Goal: Information Seeking & Learning: Check status

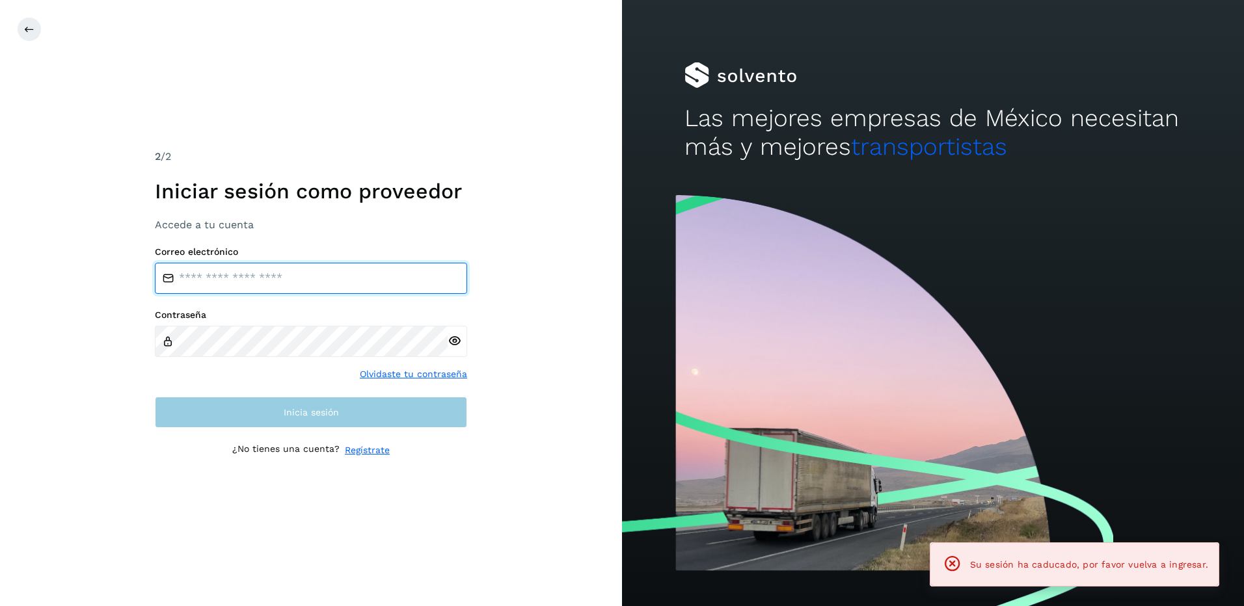
type input "**********"
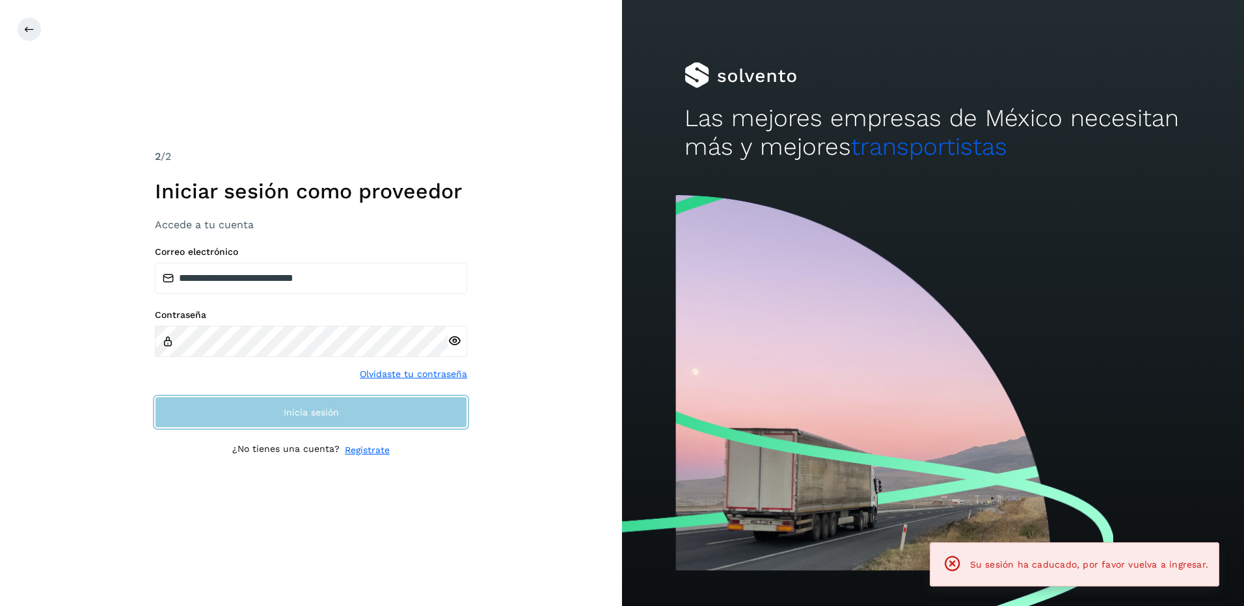
click at [407, 420] on button "Inicia sesión" at bounding box center [311, 412] width 312 height 31
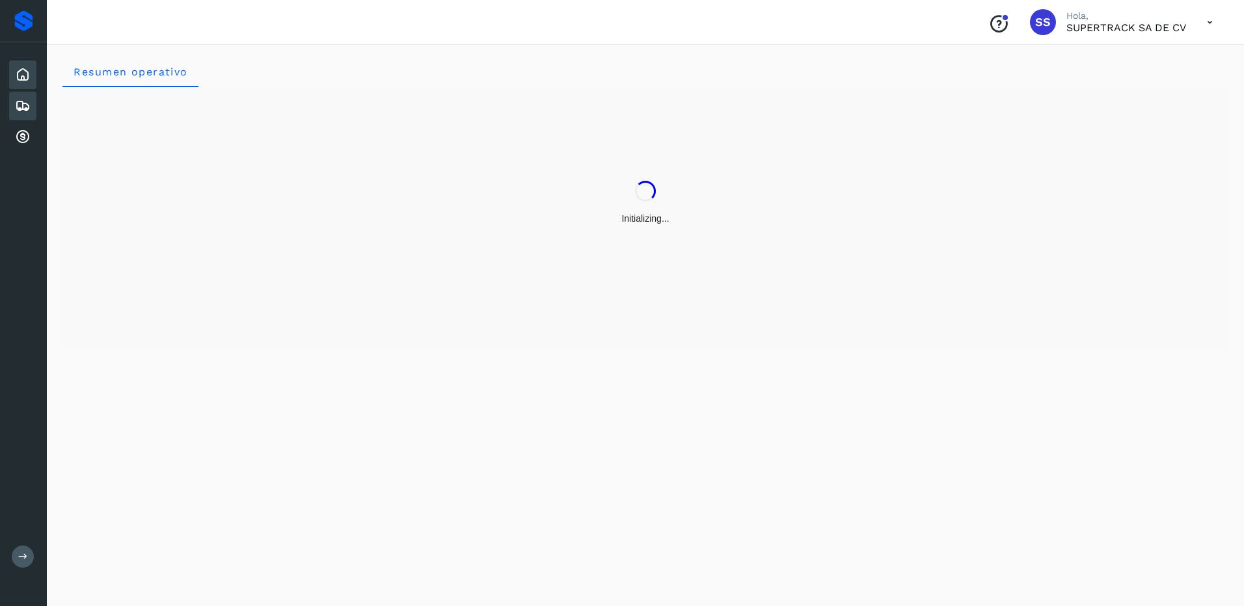
click at [31, 106] on div "Embarques" at bounding box center [22, 106] width 27 height 29
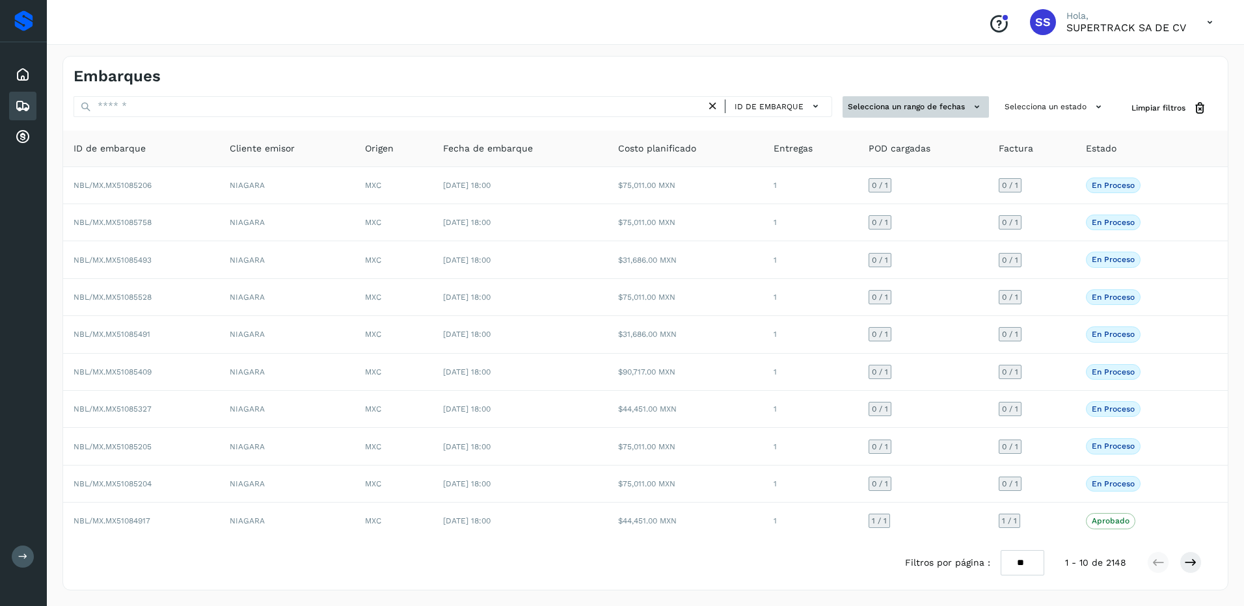
click at [902, 100] on button "Selecciona un rango de fechas" at bounding box center [915, 106] width 146 height 21
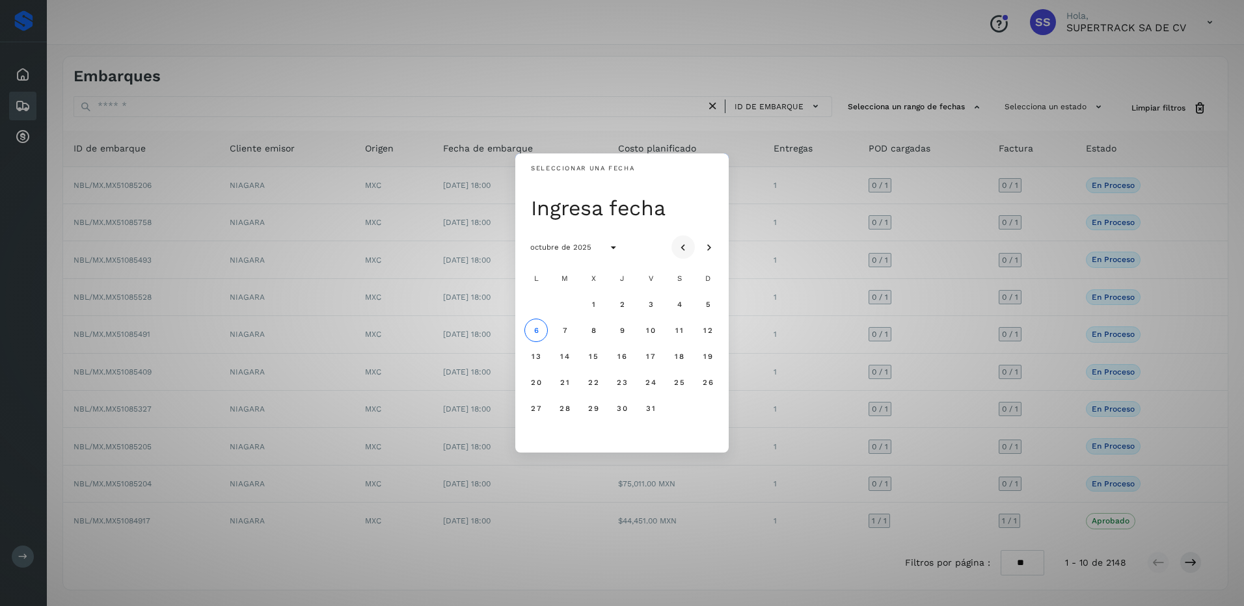
click at [680, 248] on icon "Mes anterior" at bounding box center [682, 247] width 13 height 13
click at [538, 302] on span "1" at bounding box center [535, 304] width 5 height 9
click at [565, 414] on button "30" at bounding box center [564, 408] width 23 height 23
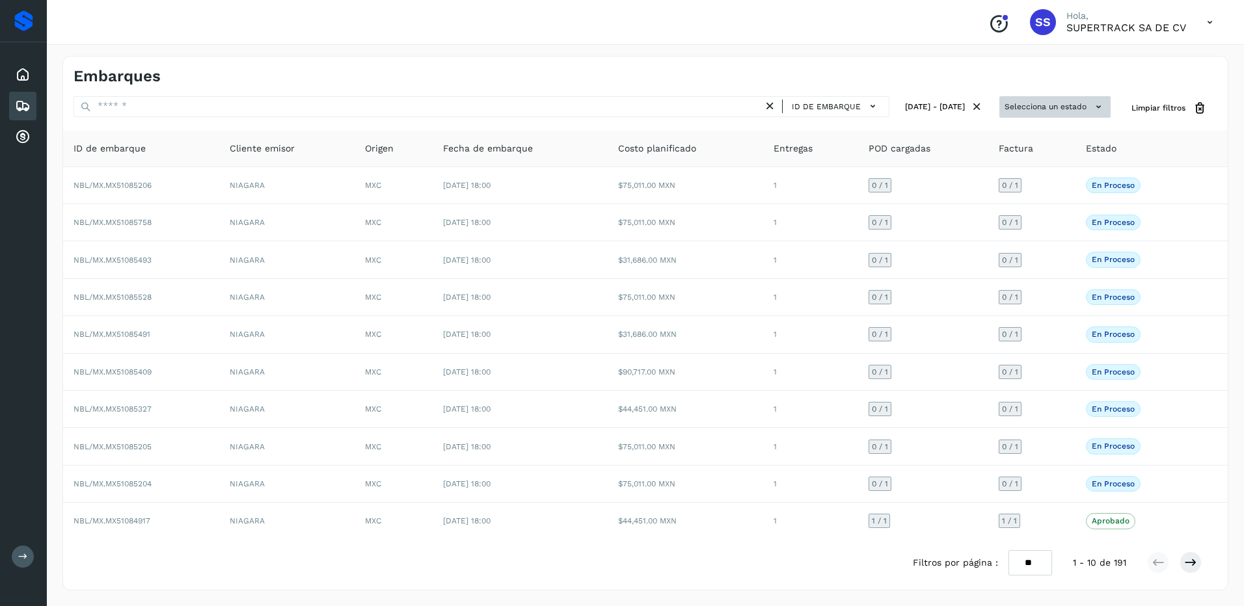
click at [1063, 106] on button "Selecciona un estado" at bounding box center [1054, 106] width 111 height 21
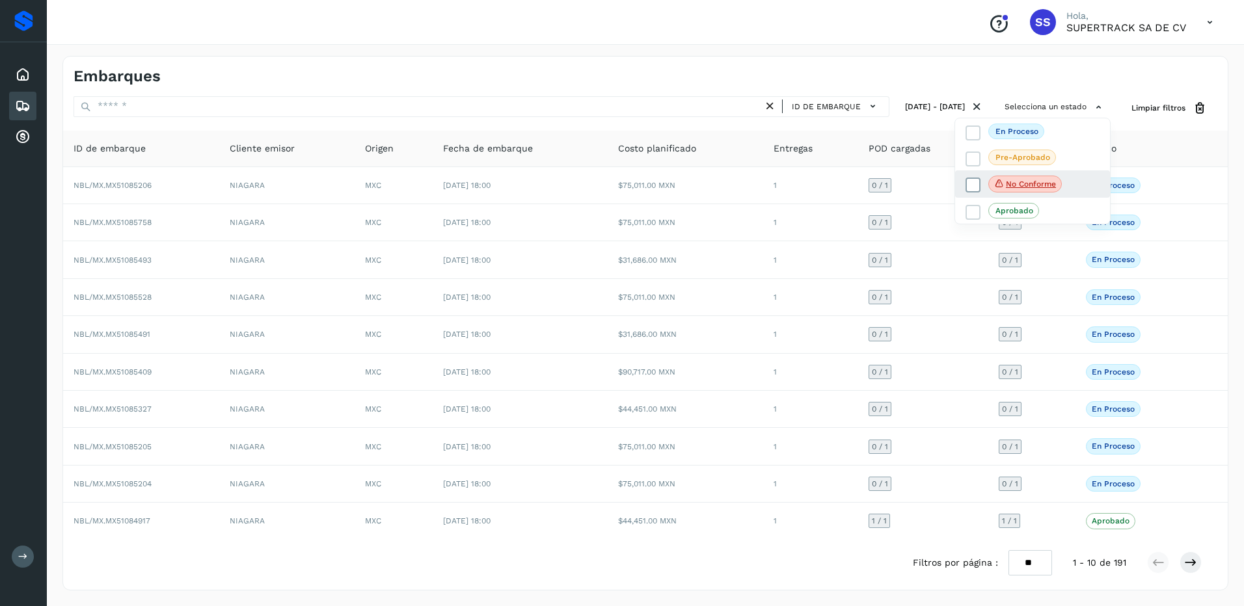
click at [1037, 179] on span "No conforme" at bounding box center [1024, 184] width 73 height 17
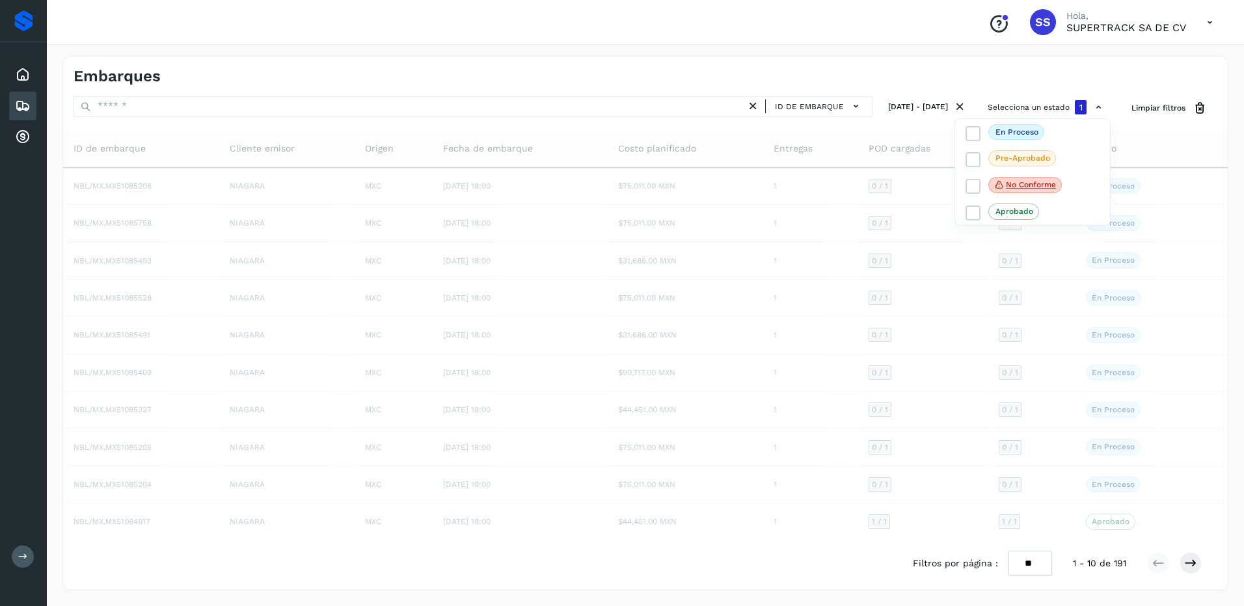
click at [1228, 269] on div at bounding box center [622, 303] width 1244 height 606
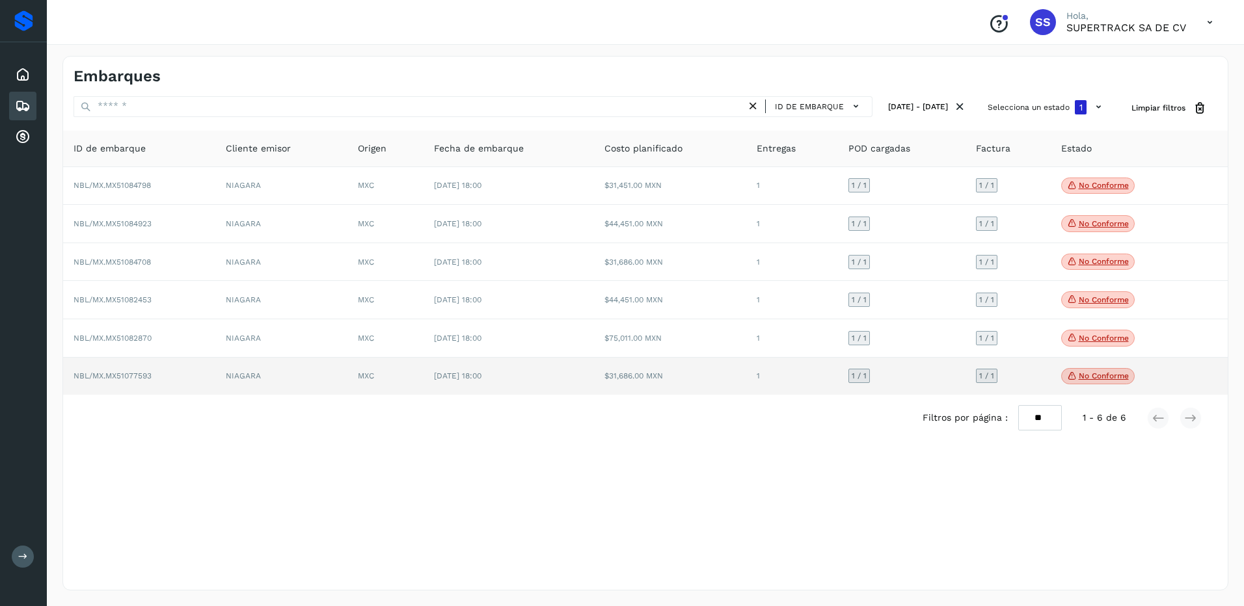
click at [1108, 376] on p "No conforme" at bounding box center [1103, 375] width 50 height 9
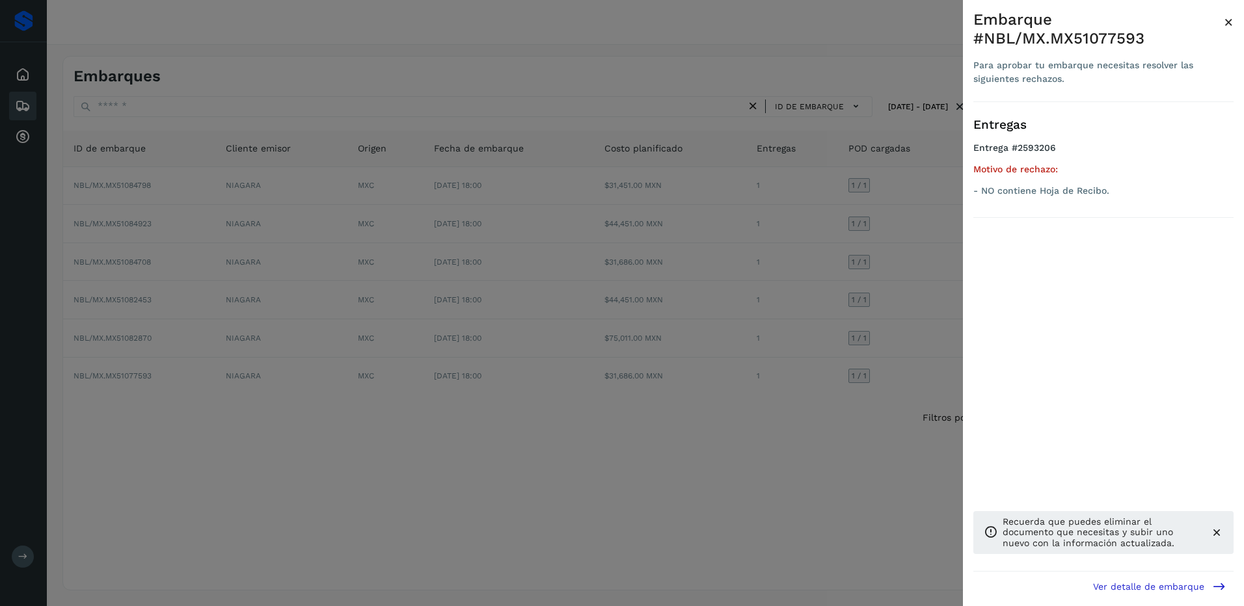
click at [868, 425] on div at bounding box center [622, 303] width 1244 height 606
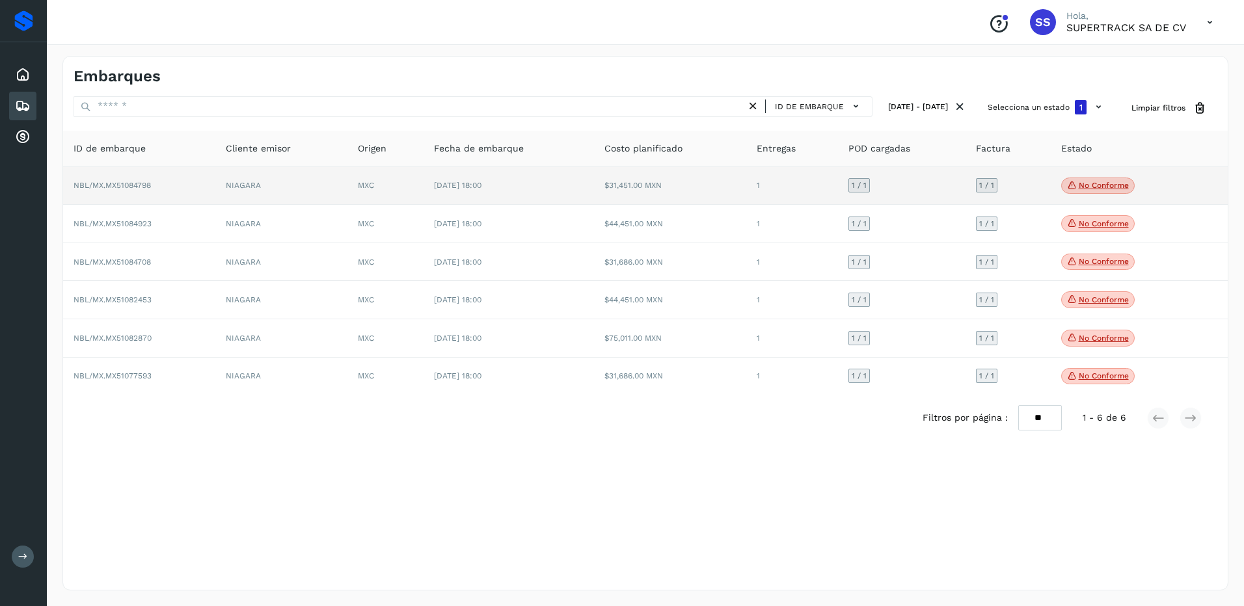
click at [1104, 183] on p "No conforme" at bounding box center [1103, 185] width 50 height 9
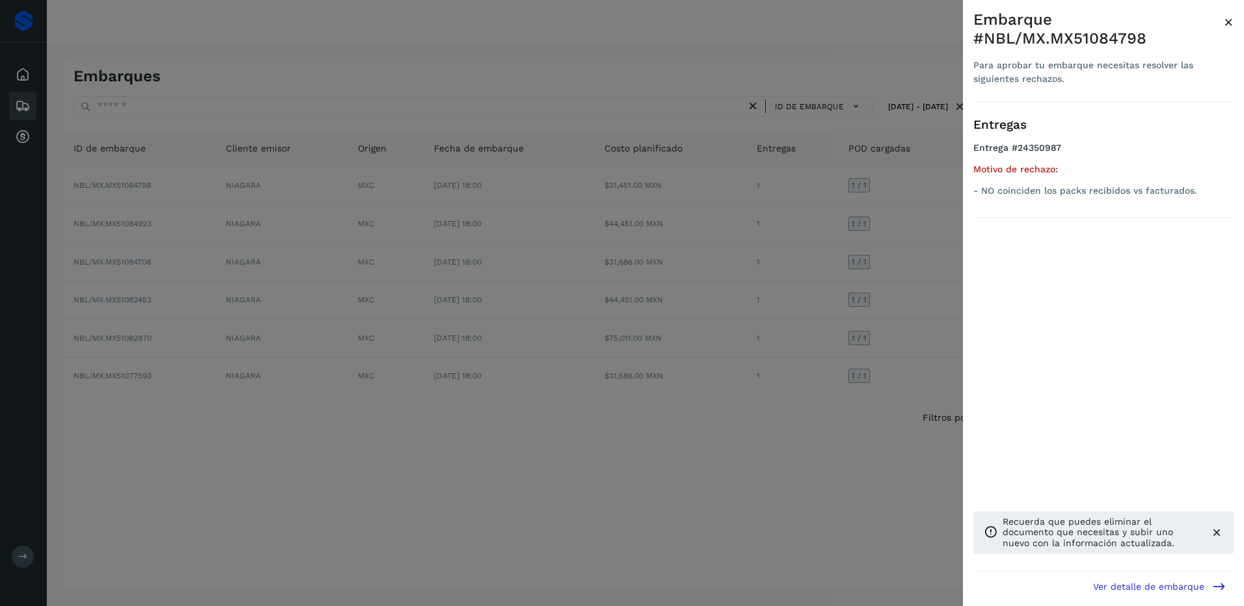
click at [918, 250] on div at bounding box center [622, 303] width 1244 height 606
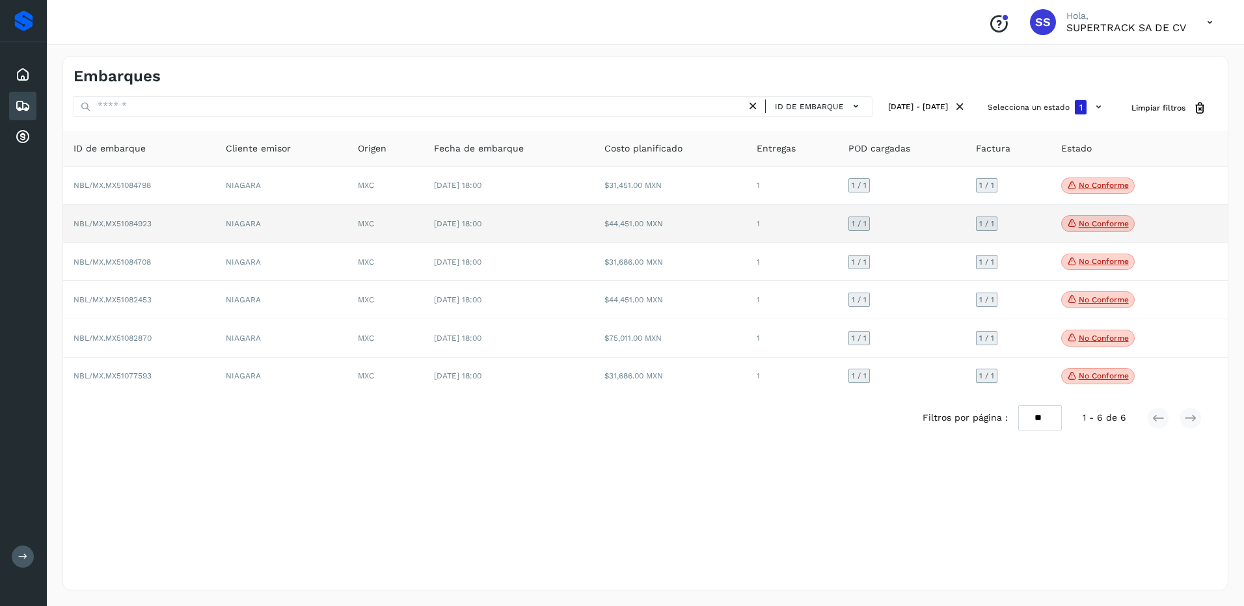
click at [1092, 216] on span "No conforme" at bounding box center [1097, 223] width 73 height 17
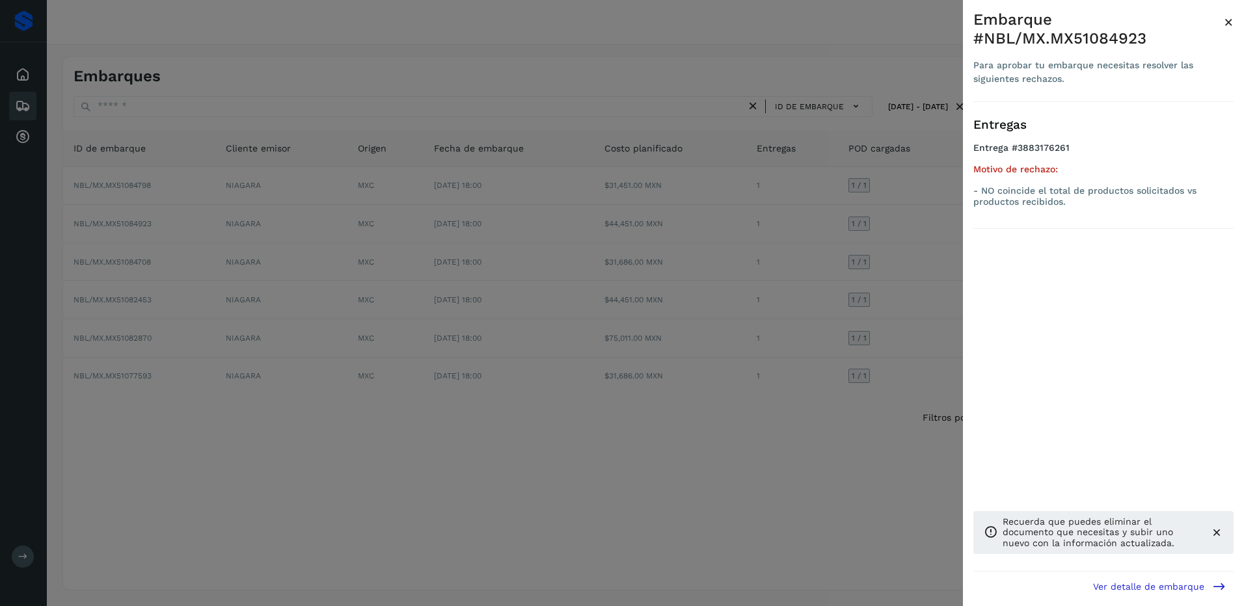
click at [892, 263] on div at bounding box center [622, 303] width 1244 height 606
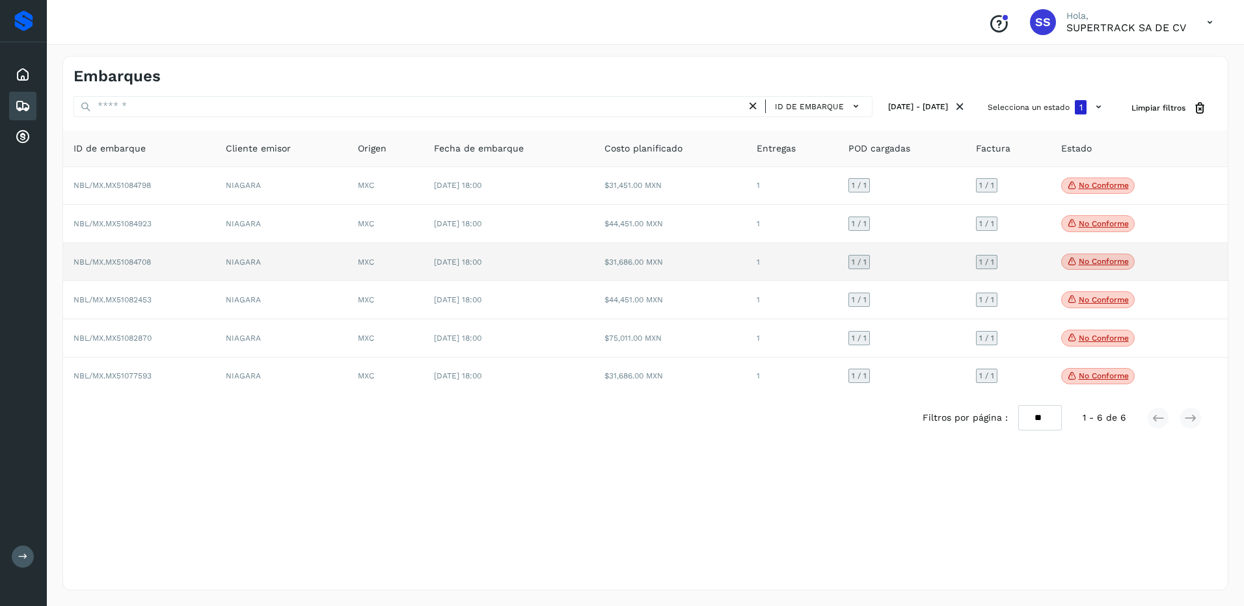
click at [1086, 266] on p "No conforme" at bounding box center [1103, 261] width 50 height 9
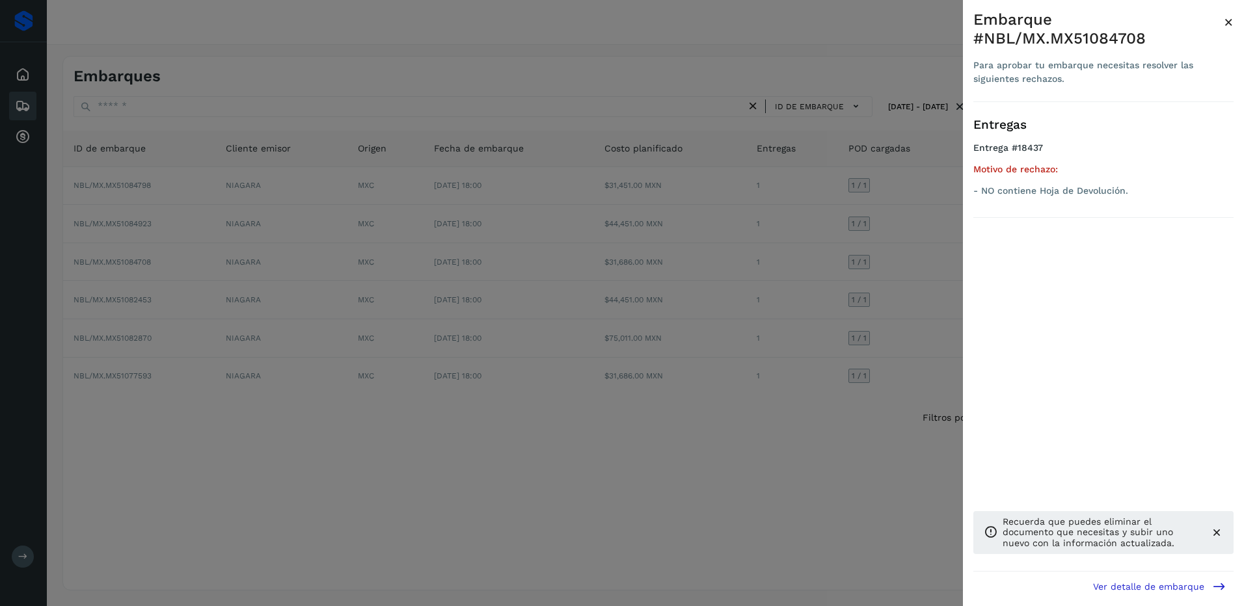
click at [897, 279] on div at bounding box center [622, 303] width 1244 height 606
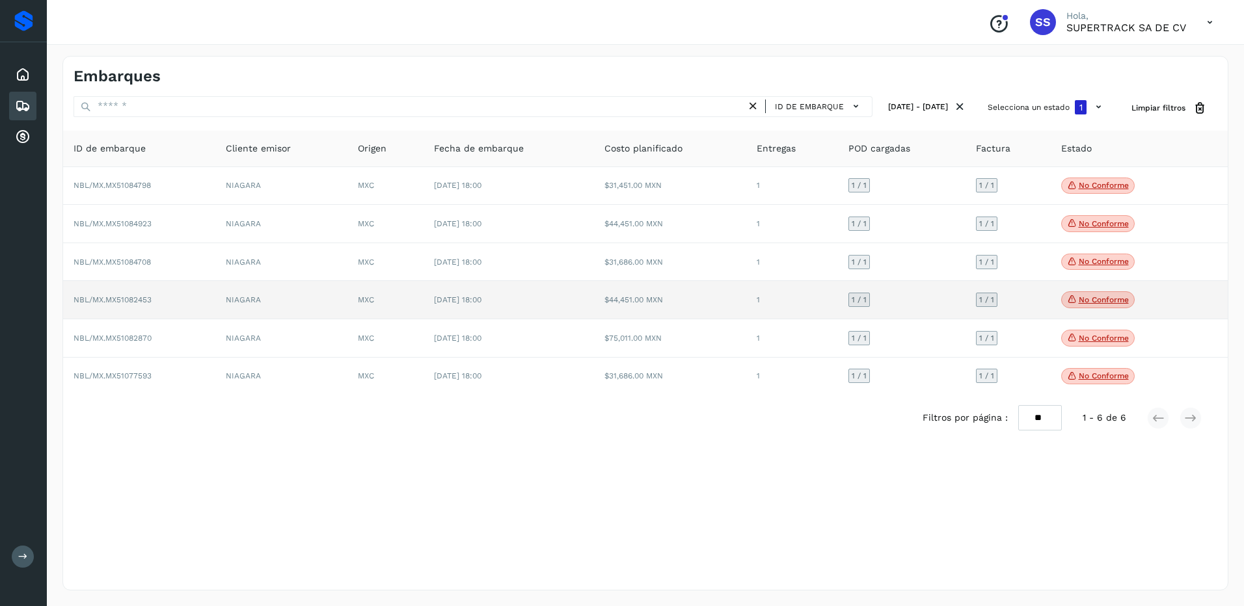
click at [1103, 302] on p "No conforme" at bounding box center [1103, 299] width 50 height 9
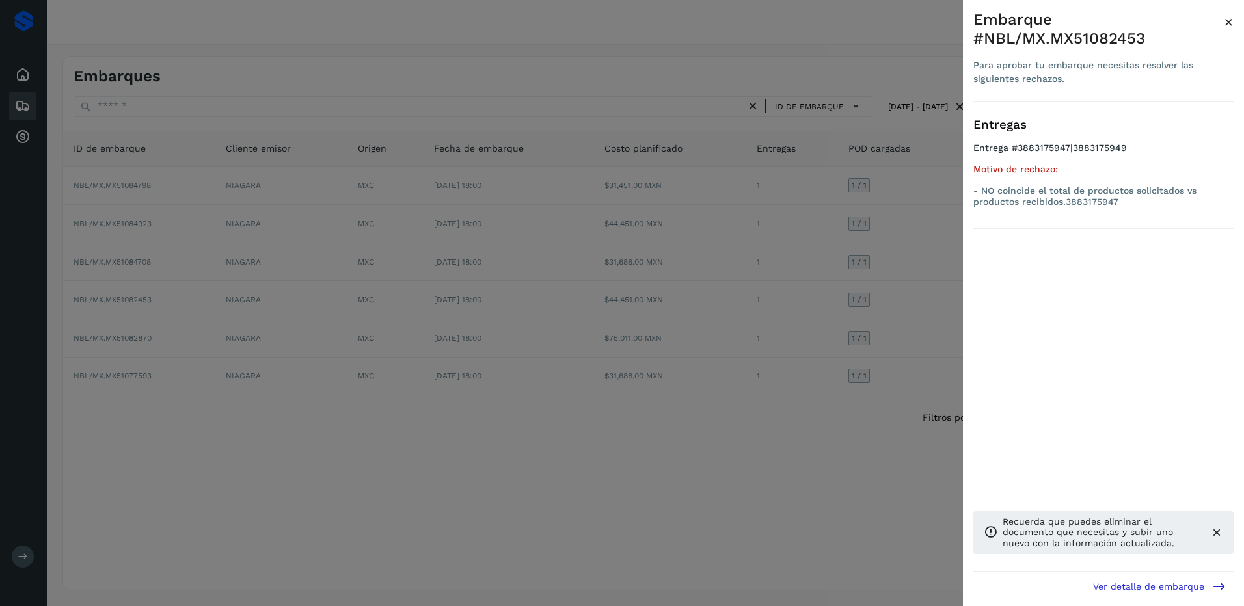
click at [927, 295] on div at bounding box center [622, 303] width 1244 height 606
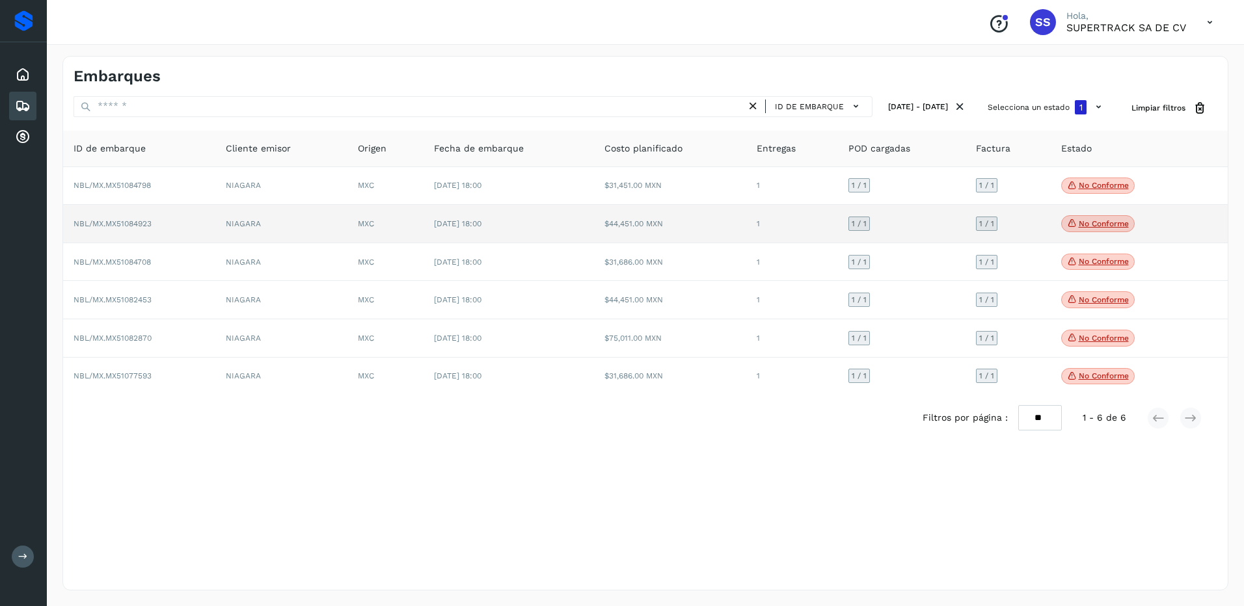
click at [1098, 235] on td "No conforme Verifica el estado de la factura o entregas asociadas a este embarq…" at bounding box center [1122, 224] width 145 height 38
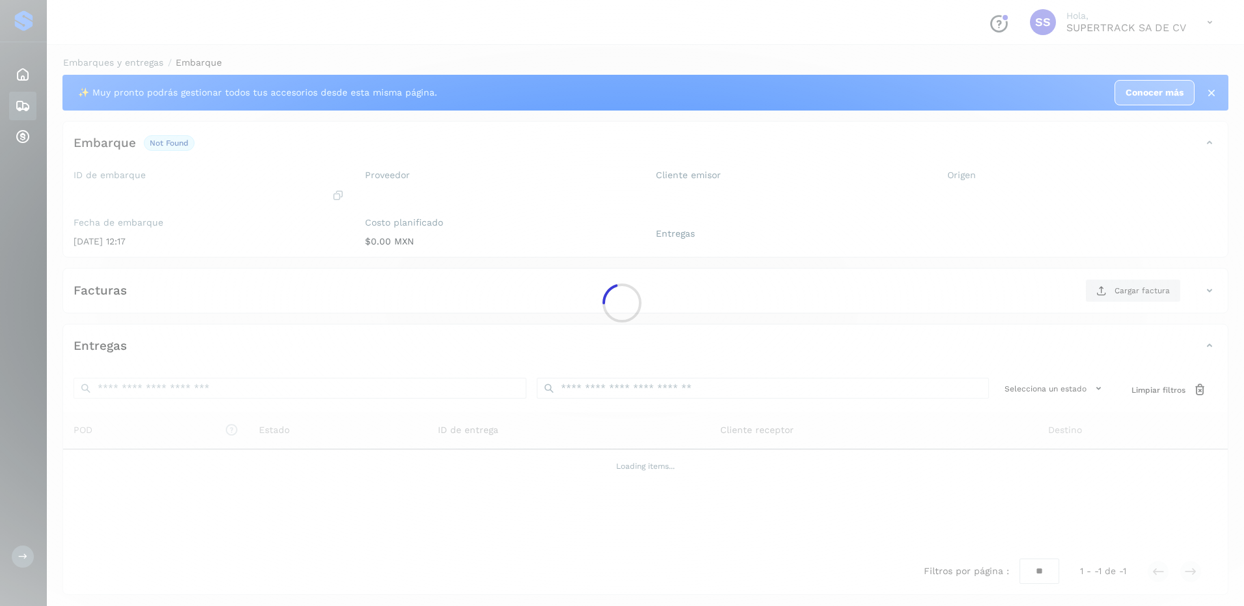
click at [1100, 227] on div at bounding box center [622, 303] width 1244 height 606
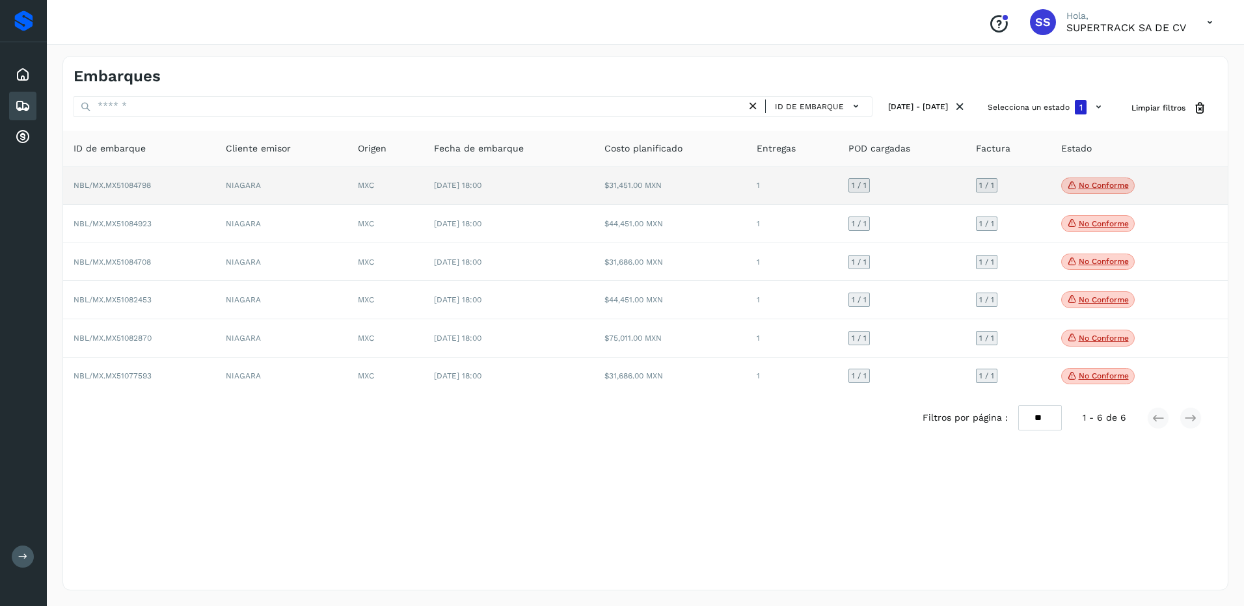
click at [1097, 186] on p "No conforme" at bounding box center [1103, 185] width 50 height 9
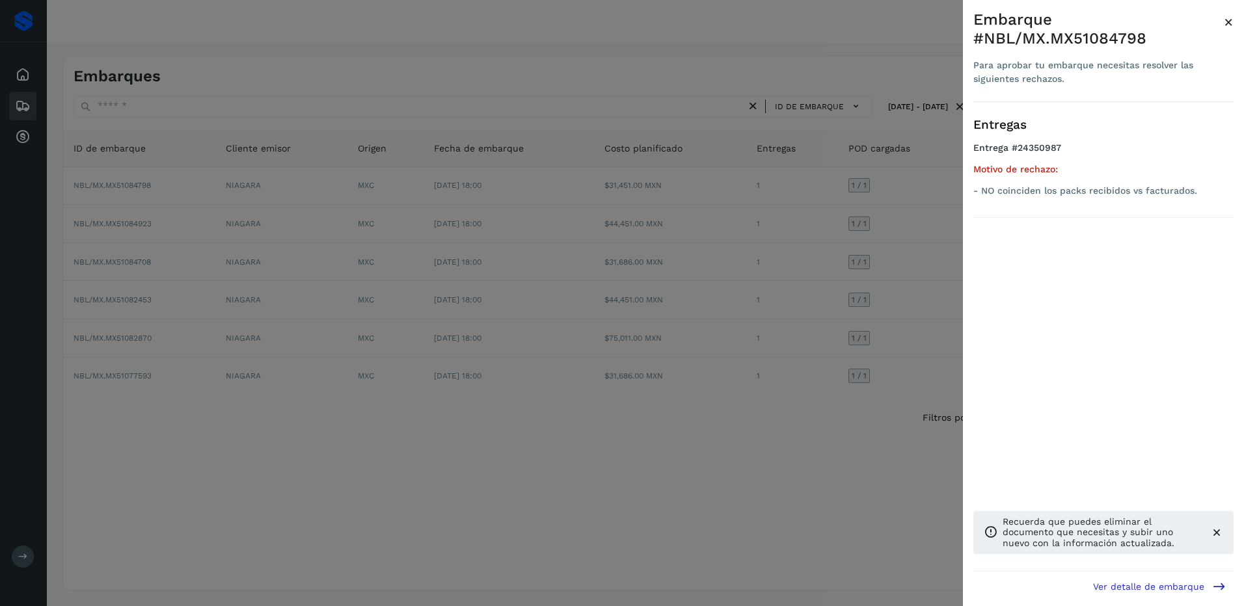
click at [912, 253] on div at bounding box center [622, 303] width 1244 height 606
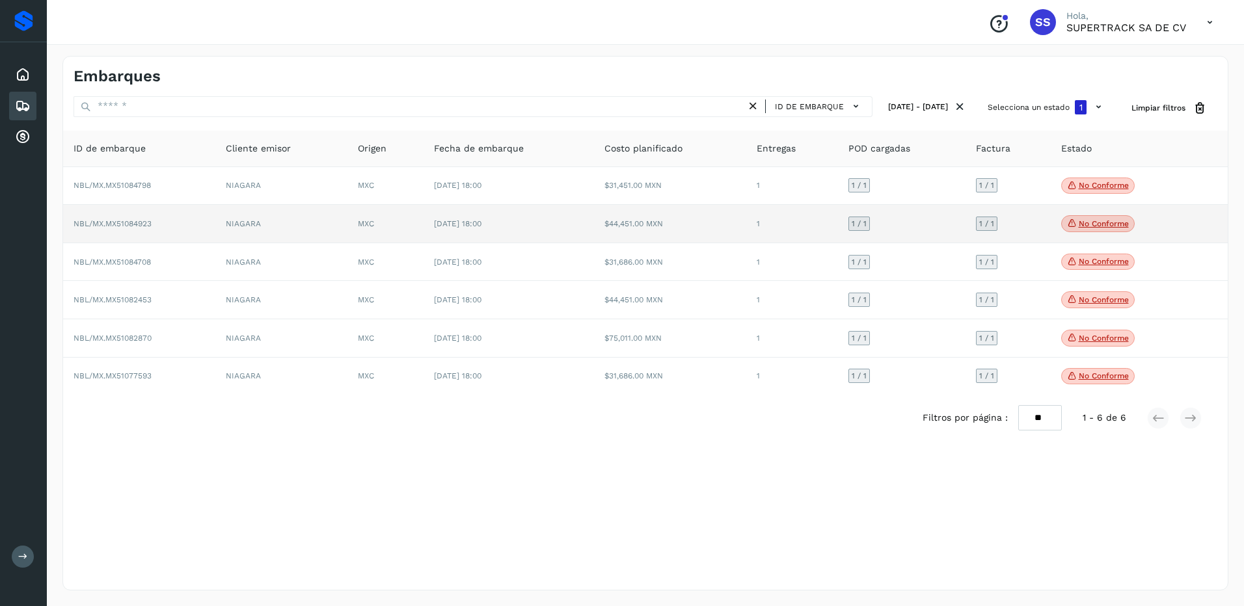
click at [1085, 217] on span "No conforme" at bounding box center [1097, 223] width 73 height 17
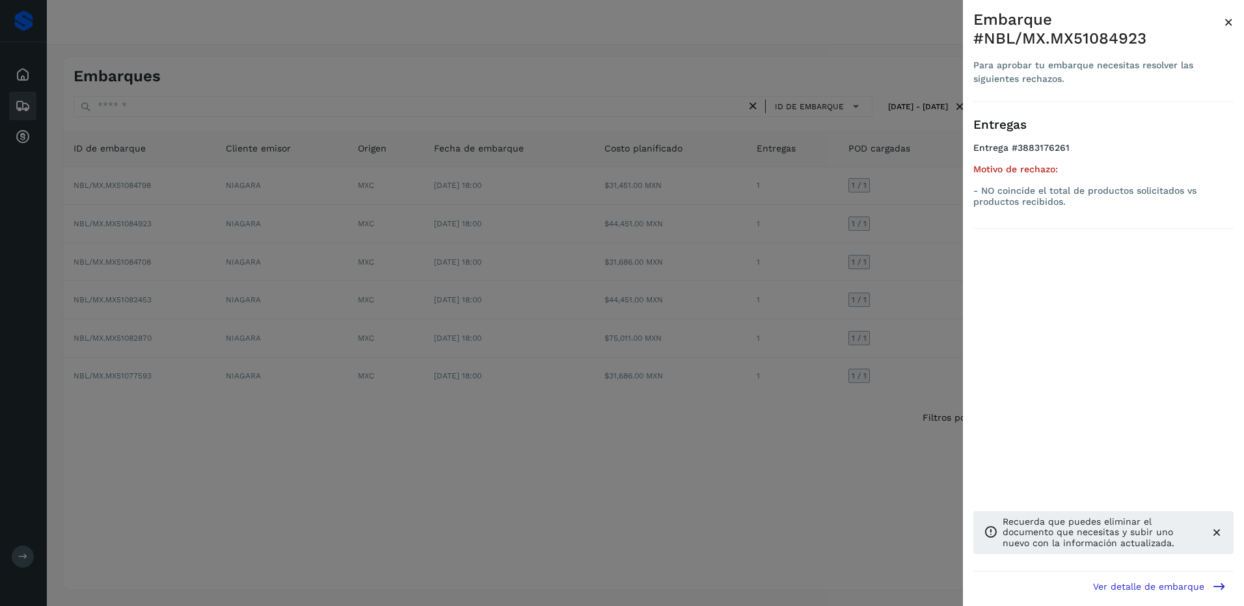
click at [916, 230] on div at bounding box center [622, 303] width 1244 height 606
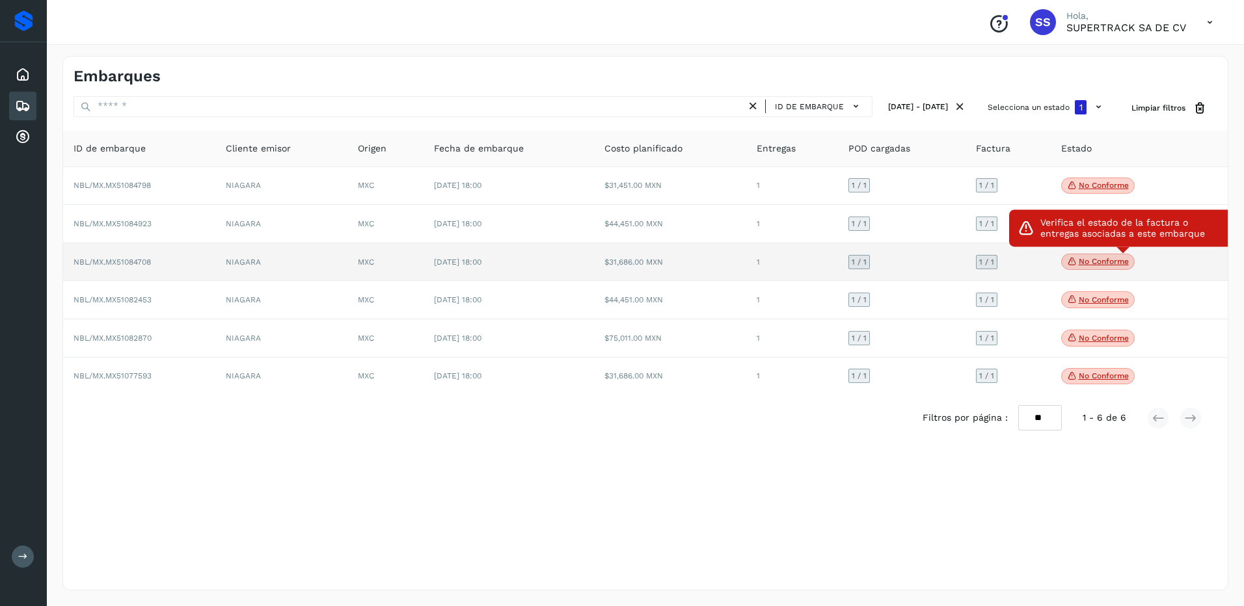
click at [1072, 265] on icon at bounding box center [1072, 262] width 10 height 12
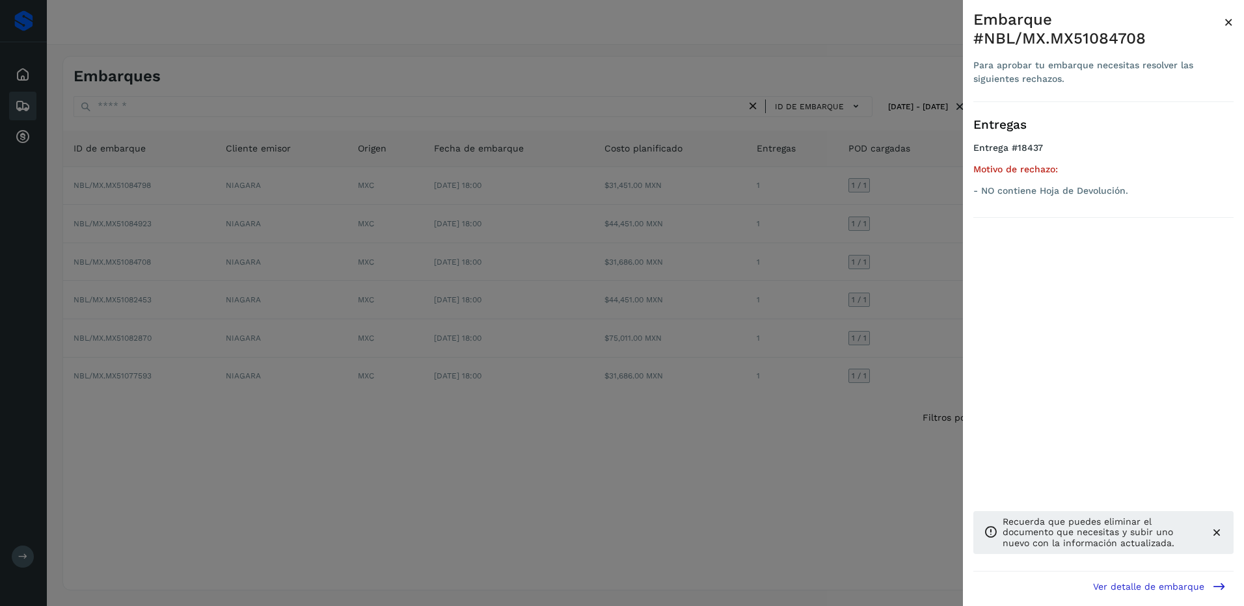
click at [892, 265] on div at bounding box center [622, 303] width 1244 height 606
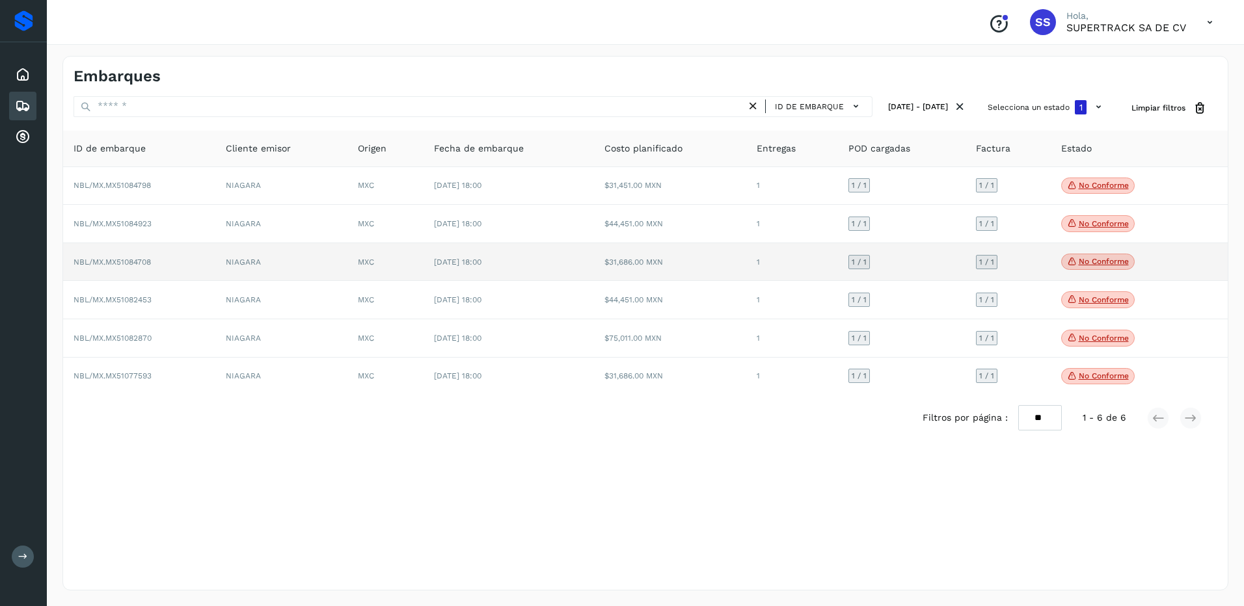
click at [982, 268] on div "1 / 1" at bounding box center [986, 262] width 21 height 14
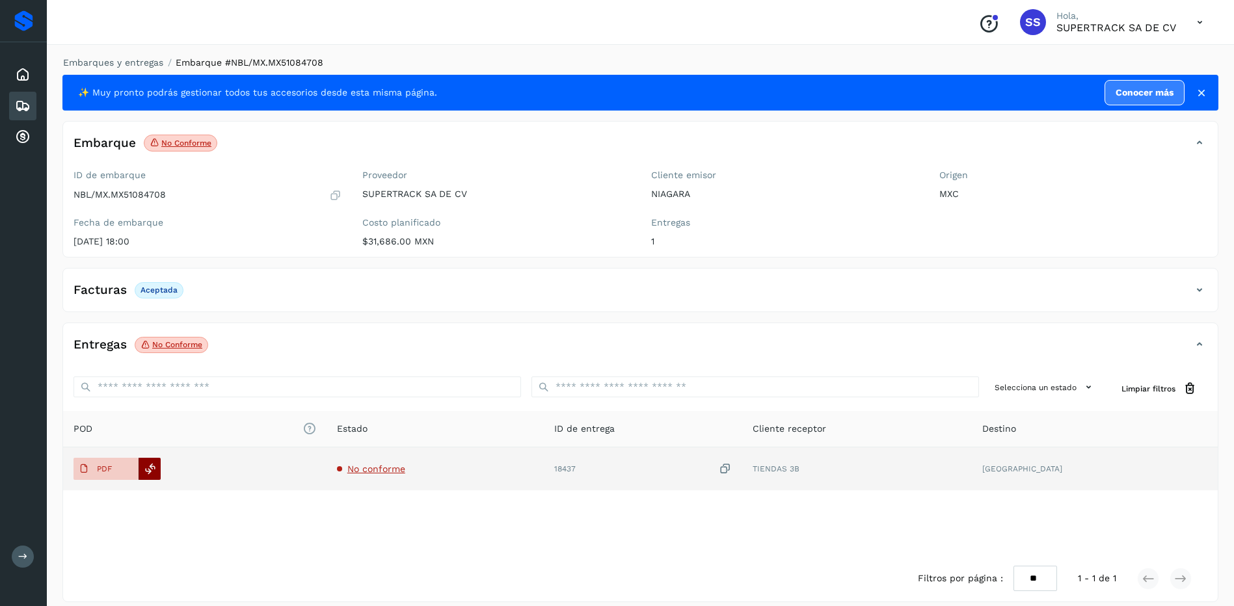
click at [139, 463] on div at bounding box center [150, 469] width 22 height 22
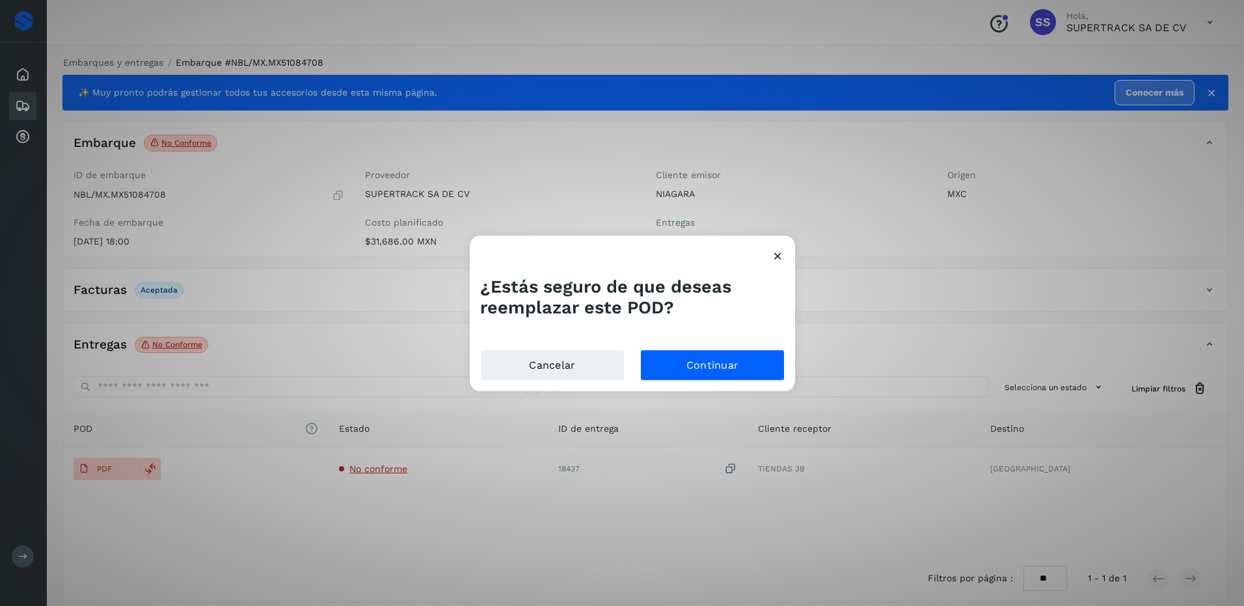
click at [111, 472] on div "¿Estás seguro de que deseas reemplazar este POD? Cancelar Continuar" at bounding box center [622, 303] width 1244 height 606
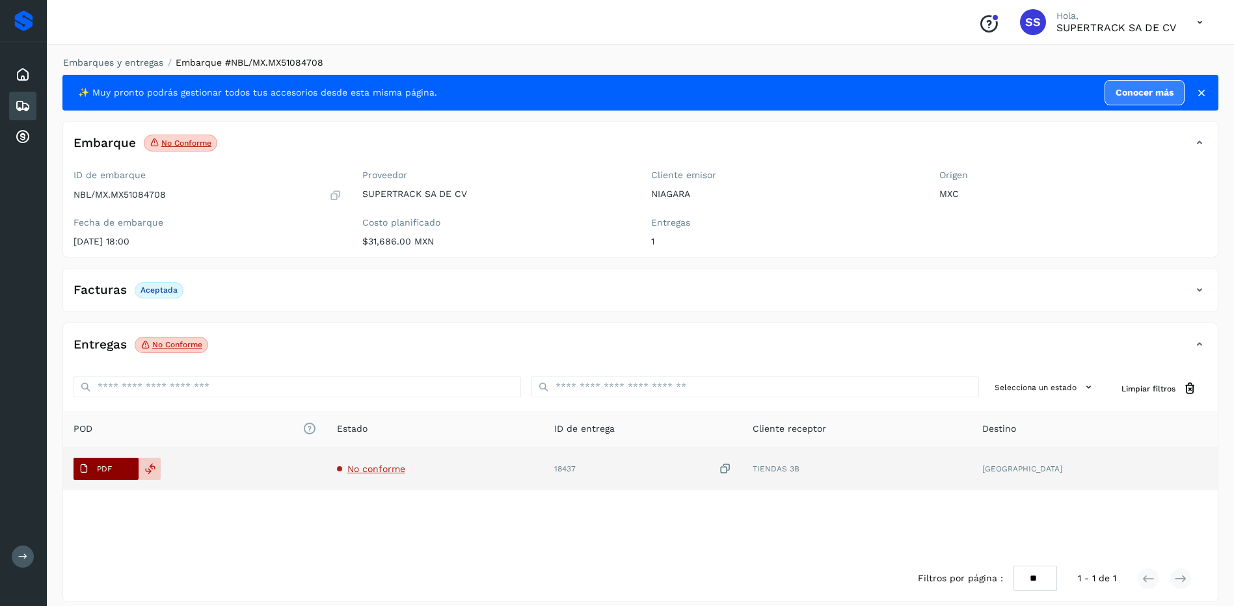
click at [129, 460] on button "PDF" at bounding box center [105, 469] width 65 height 22
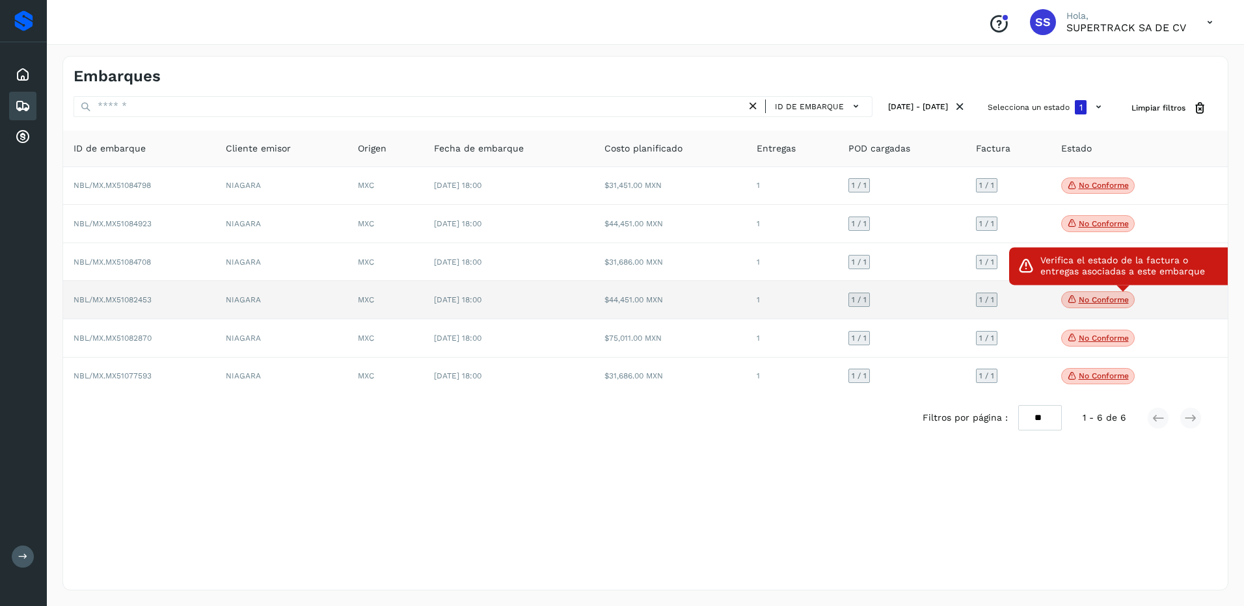
click at [1108, 306] on span "No conforme" at bounding box center [1097, 299] width 73 height 17
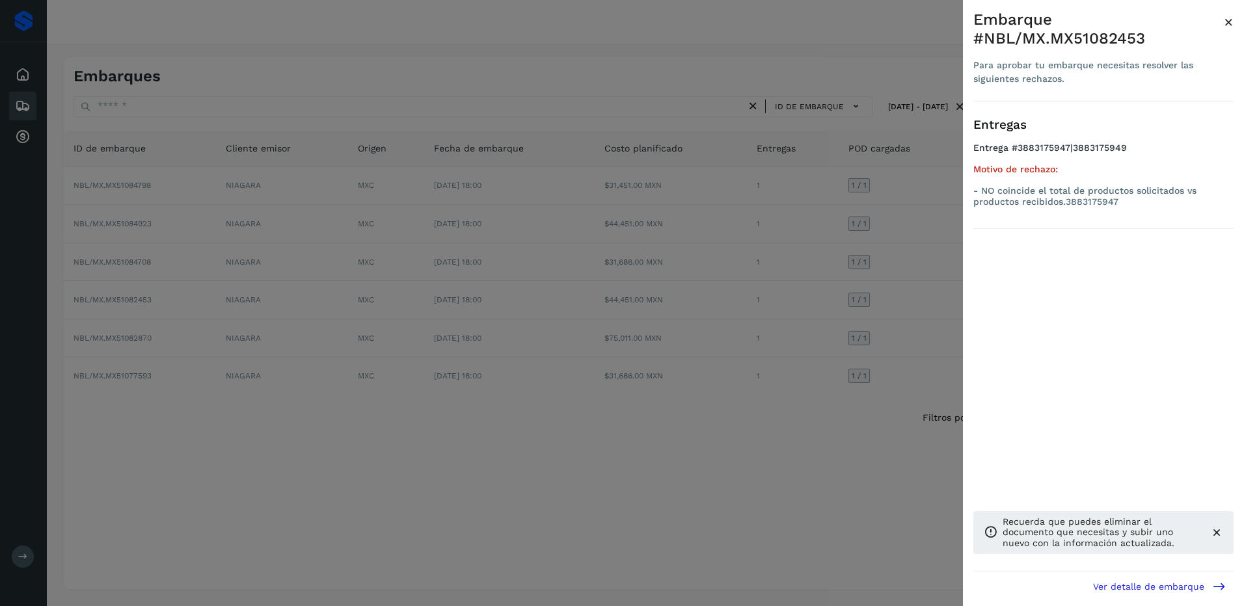
click at [901, 286] on div at bounding box center [622, 303] width 1244 height 606
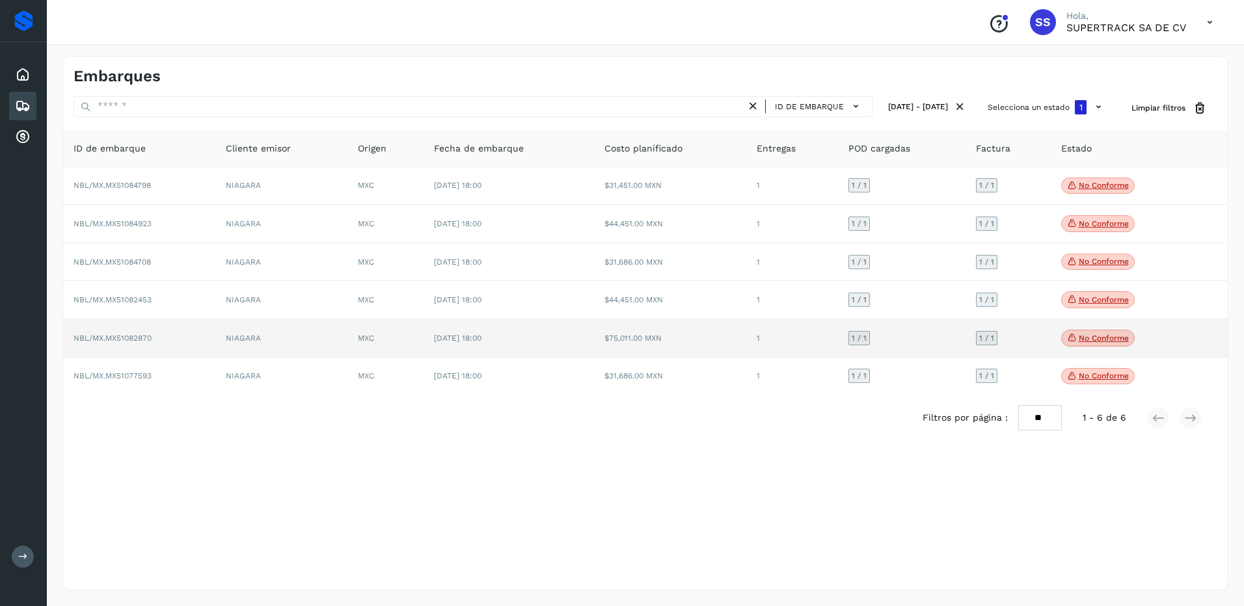
click at [1079, 333] on span "No conforme" at bounding box center [1097, 338] width 73 height 17
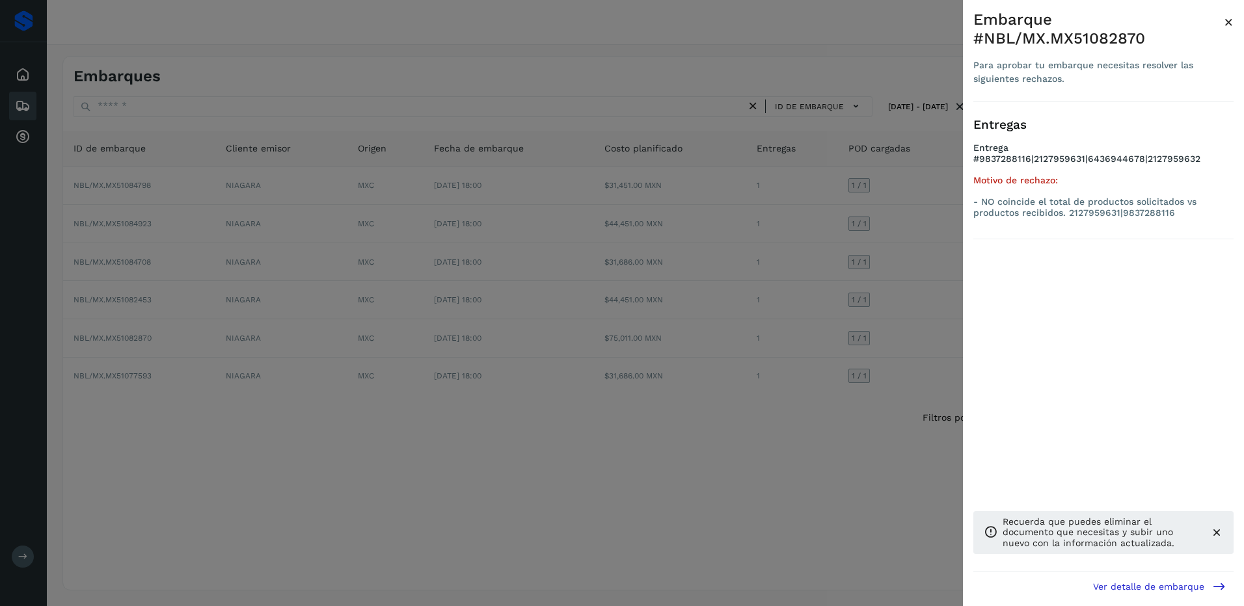
click at [945, 239] on div at bounding box center [622, 303] width 1244 height 606
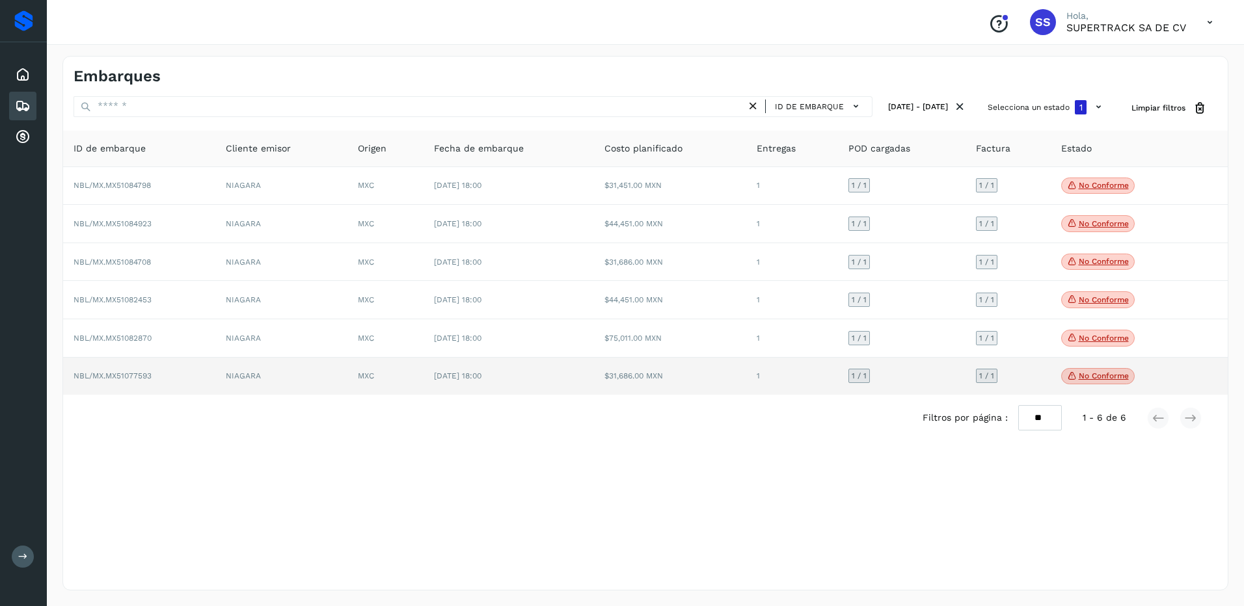
click at [1078, 379] on p "No conforme" at bounding box center [1103, 375] width 50 height 9
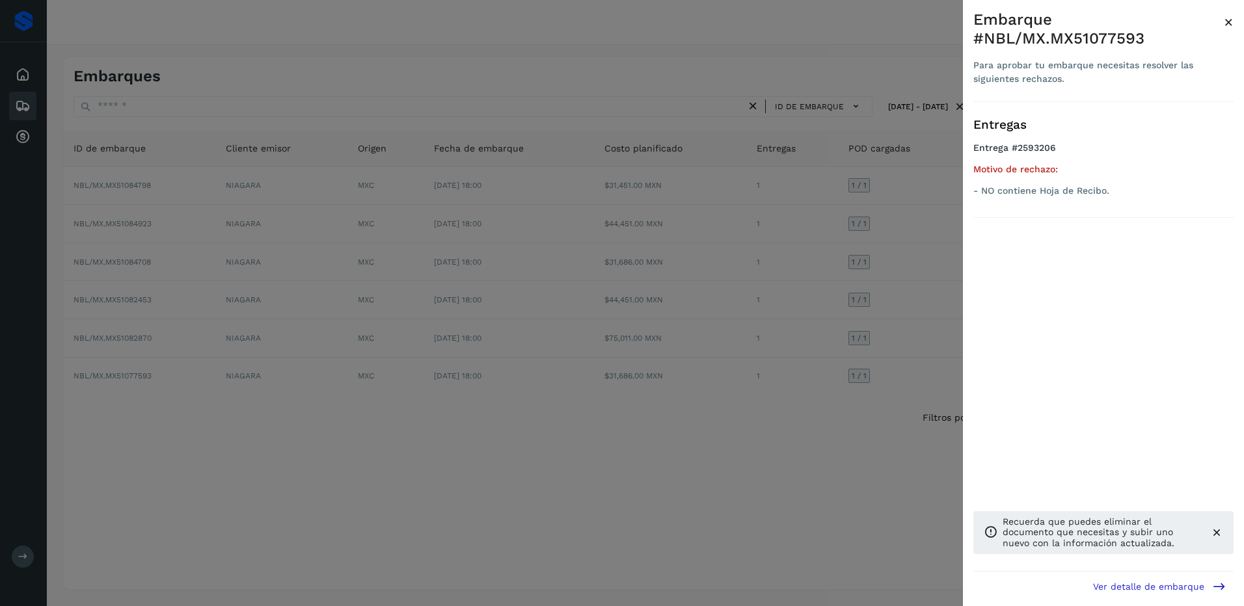
drag, startPoint x: 846, startPoint y: 306, endPoint x: 843, endPoint y: 296, distance: 10.1
click at [846, 307] on div at bounding box center [622, 303] width 1244 height 606
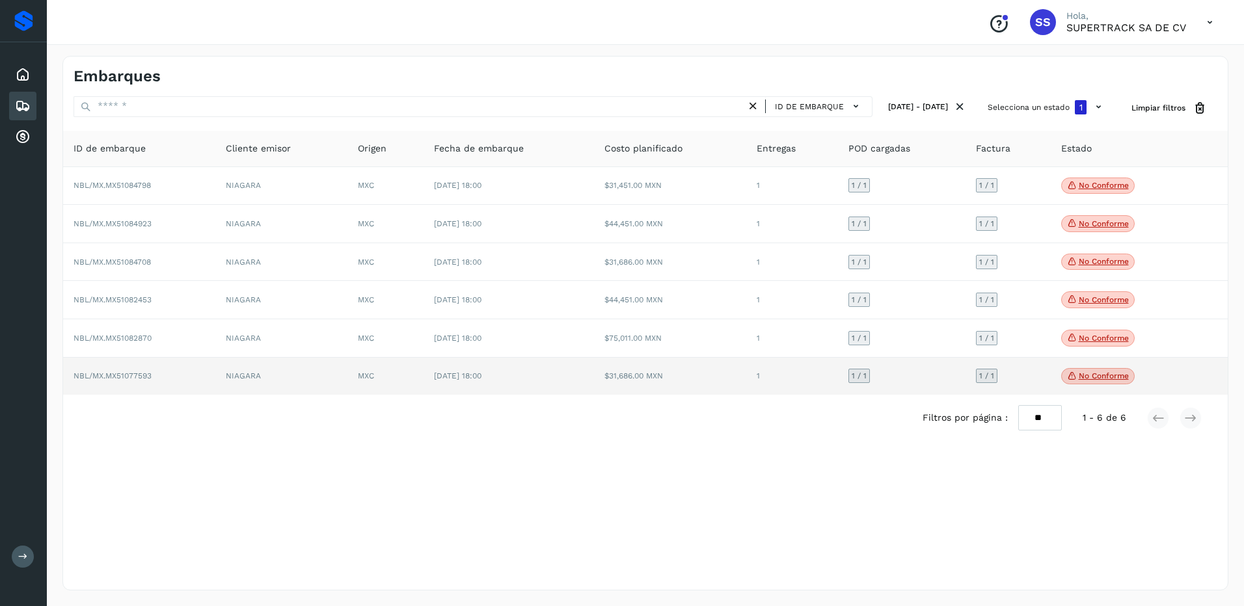
click at [842, 377] on td "1 / 1" at bounding box center [901, 377] width 127 height 38
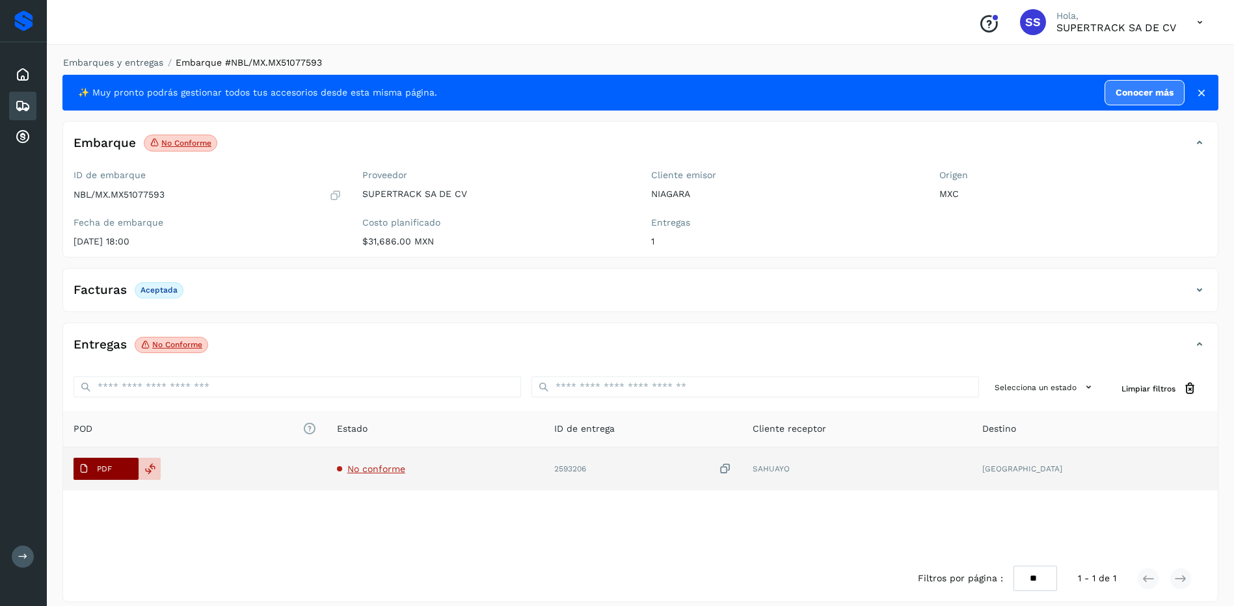
click at [98, 468] on p "PDF" at bounding box center [104, 468] width 15 height 9
click at [115, 464] on span "PDF" at bounding box center [95, 469] width 44 height 21
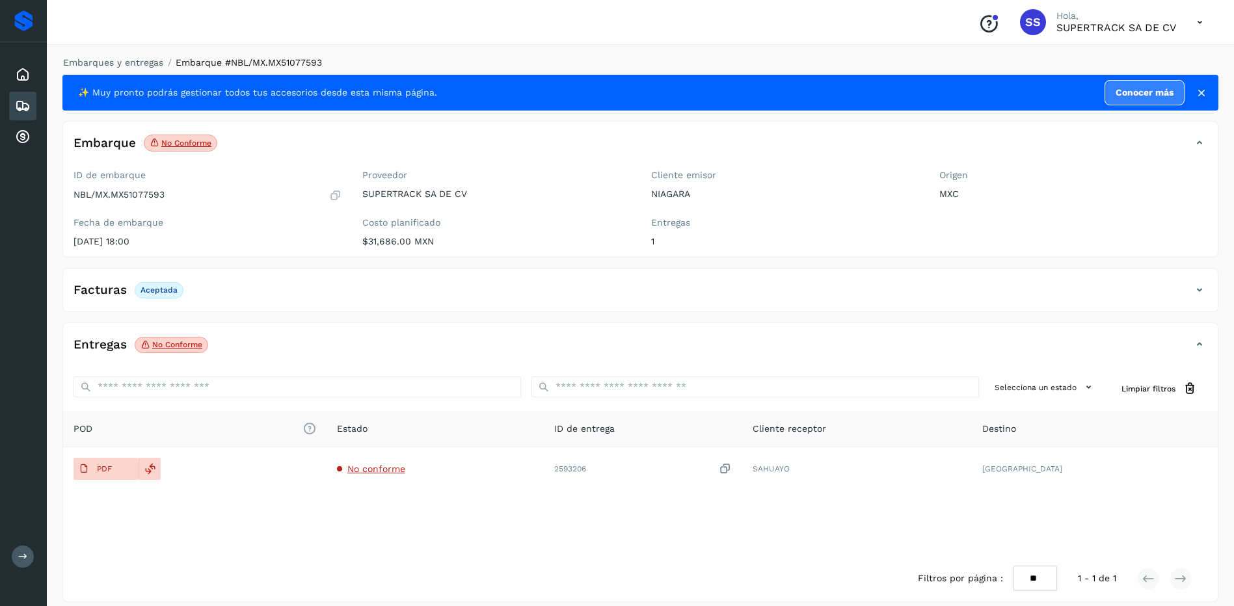
click at [135, 57] on li "Embarques y entregas" at bounding box center [109, 63] width 109 height 14
click at [134, 59] on link "Embarques y entregas" at bounding box center [113, 62] width 100 height 10
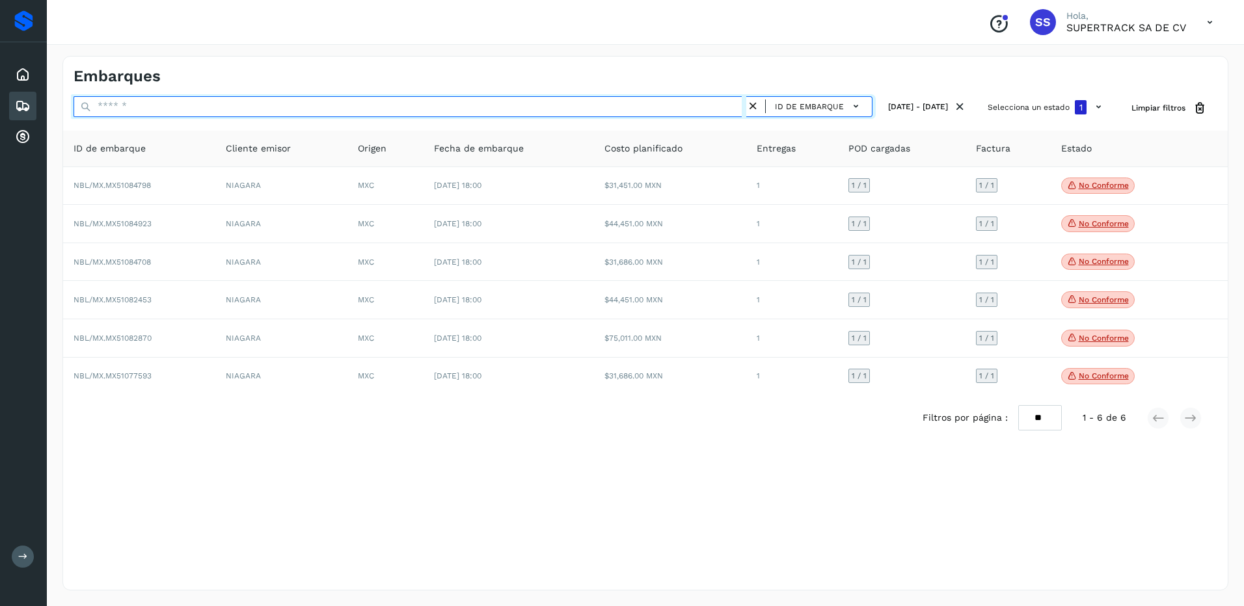
click at [125, 105] on input "text" at bounding box center [409, 106] width 673 height 21
paste input "********"
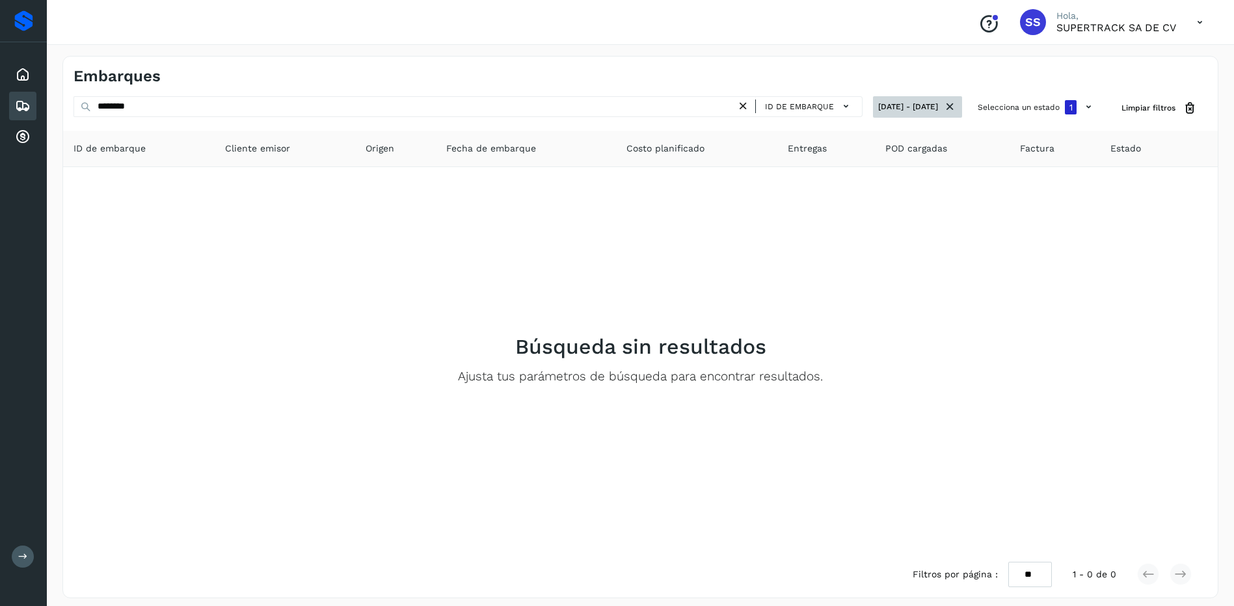
click at [952, 109] on icon at bounding box center [950, 107] width 14 height 14
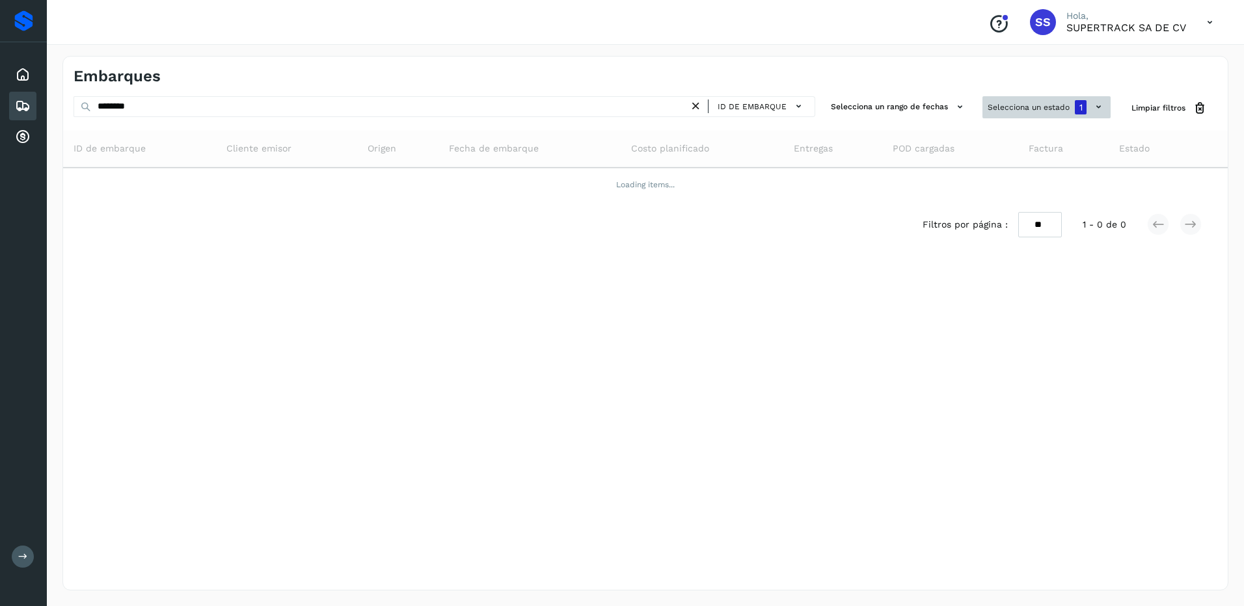
click at [1064, 107] on button "Selecciona un estado 1" at bounding box center [1046, 107] width 128 height 22
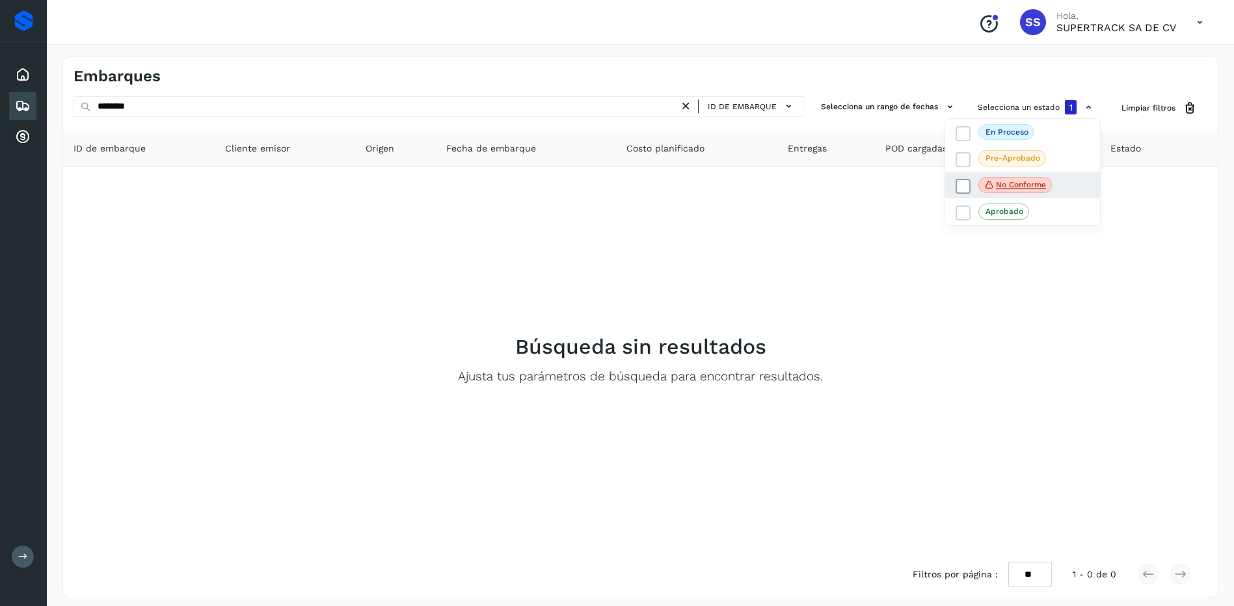
click at [967, 193] on icon at bounding box center [963, 186] width 13 height 13
click at [959, 280] on div at bounding box center [617, 303] width 1234 height 606
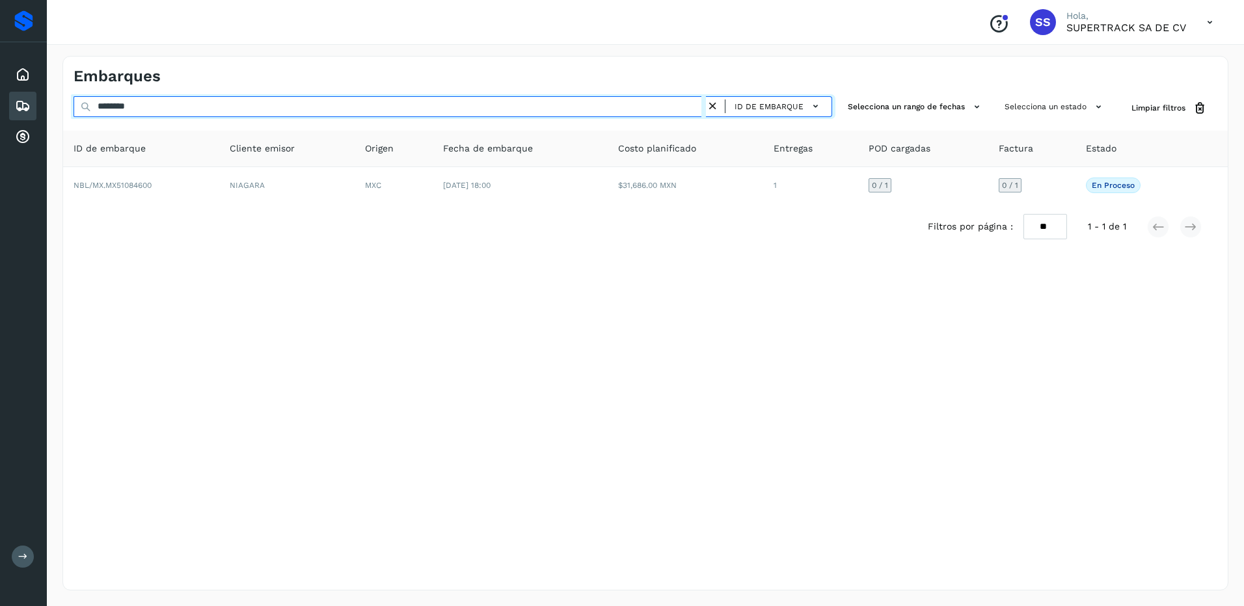
drag, startPoint x: 163, startPoint y: 101, endPoint x: 73, endPoint y: 103, distance: 90.4
click at [75, 104] on input "********" at bounding box center [389, 106] width 632 height 21
paste input "**"
drag, startPoint x: 176, startPoint y: 104, endPoint x: 0, endPoint y: 92, distance: 176.0
click at [0, 92] on html "**********" at bounding box center [622, 303] width 1244 height 606
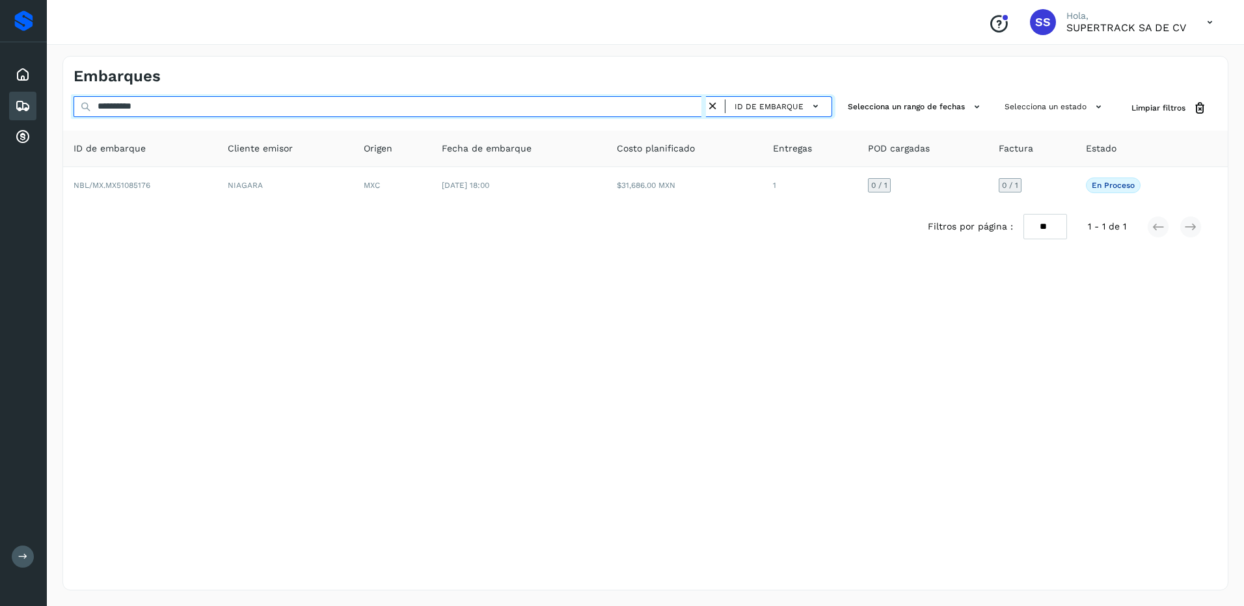
paste input "******"
drag, startPoint x: 167, startPoint y: 111, endPoint x: -3, endPoint y: 101, distance: 169.4
click at [0, 101] on html "**********" at bounding box center [622, 303] width 1244 height 606
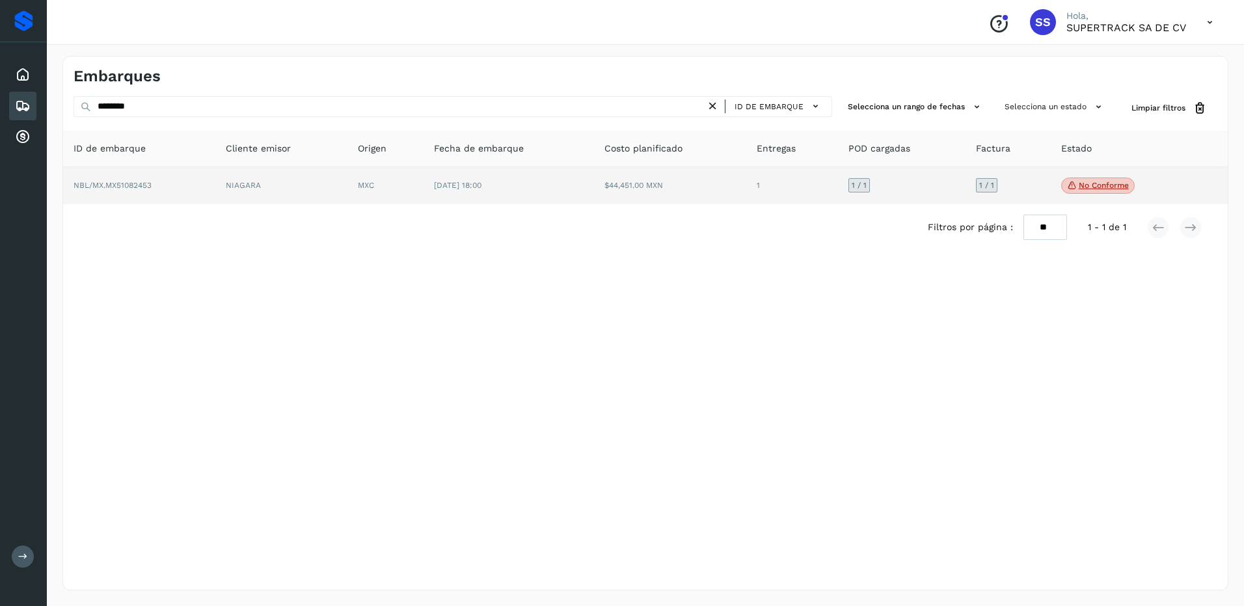
click at [1089, 180] on span "No conforme" at bounding box center [1097, 186] width 73 height 17
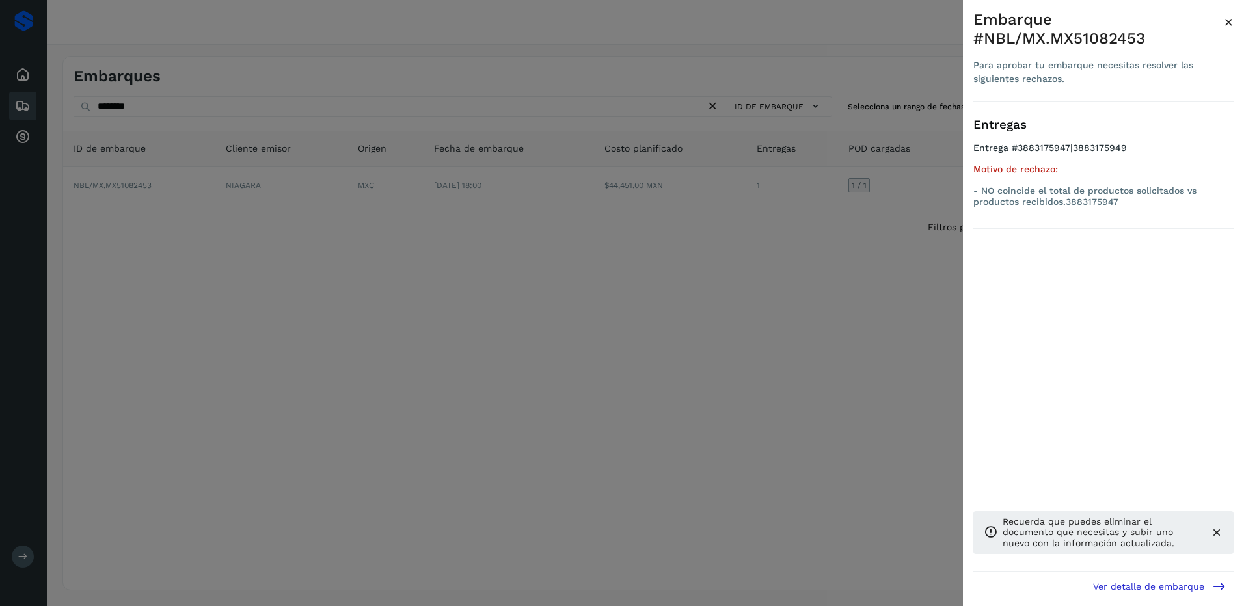
click at [825, 354] on div at bounding box center [622, 303] width 1244 height 606
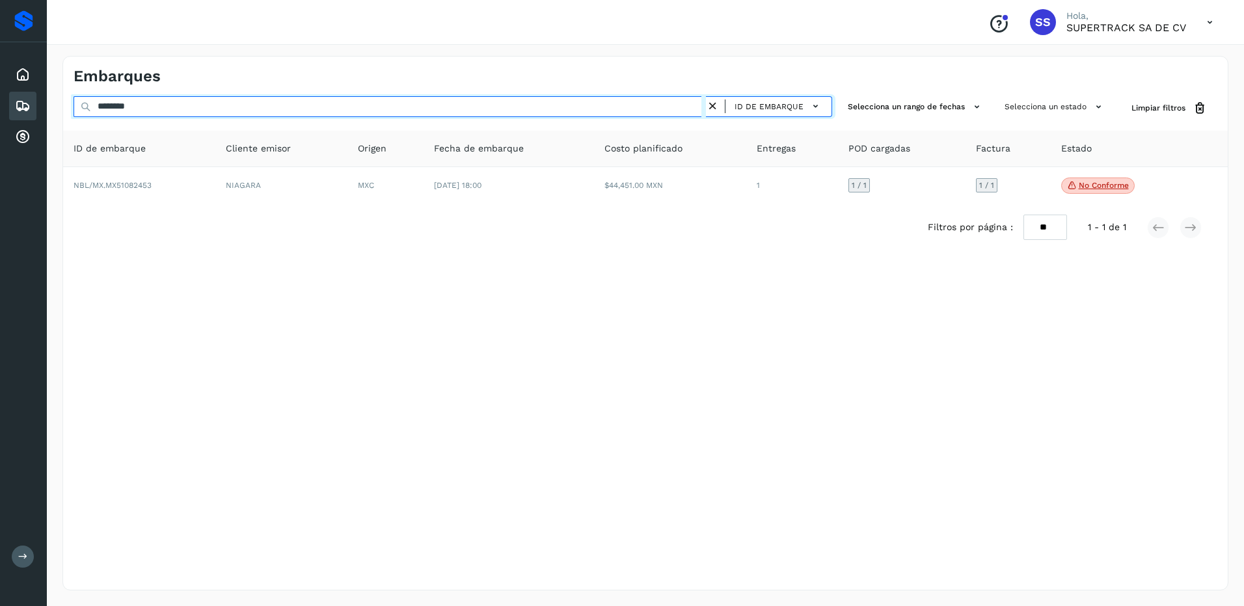
drag, startPoint x: 98, startPoint y: 107, endPoint x: 31, endPoint y: 90, distance: 69.3
click at [26, 91] on div "Proveedores Inicio Embarques Cuentas por cobrar Salir Conoce nuestros beneficio…" at bounding box center [622, 303] width 1244 height 606
type input "*"
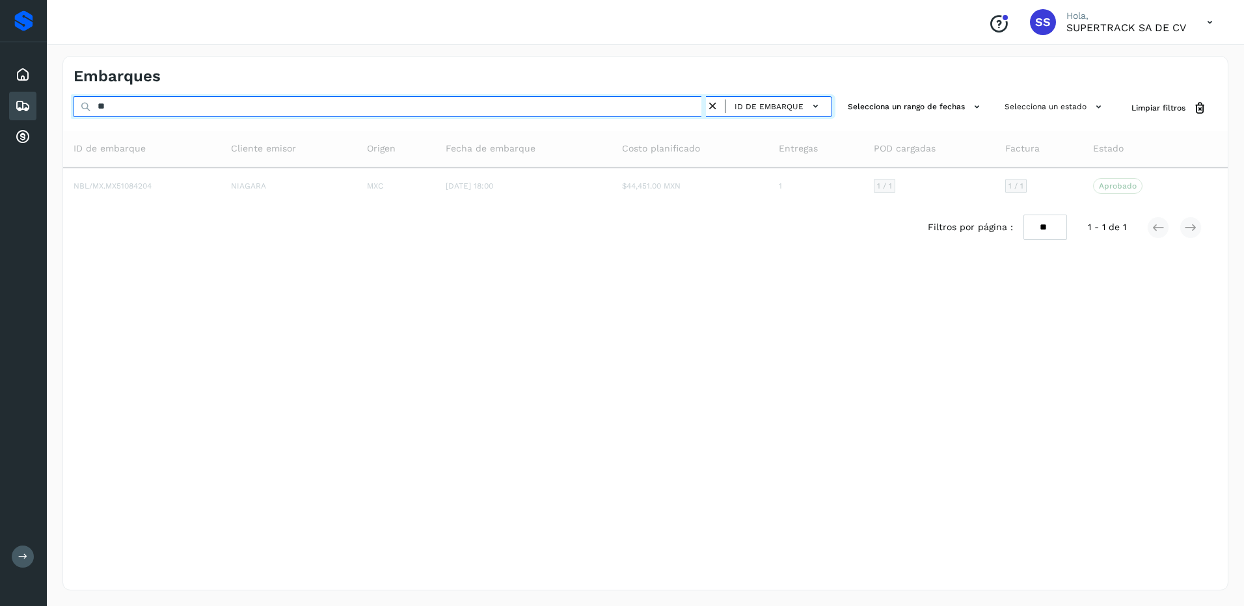
type input "*"
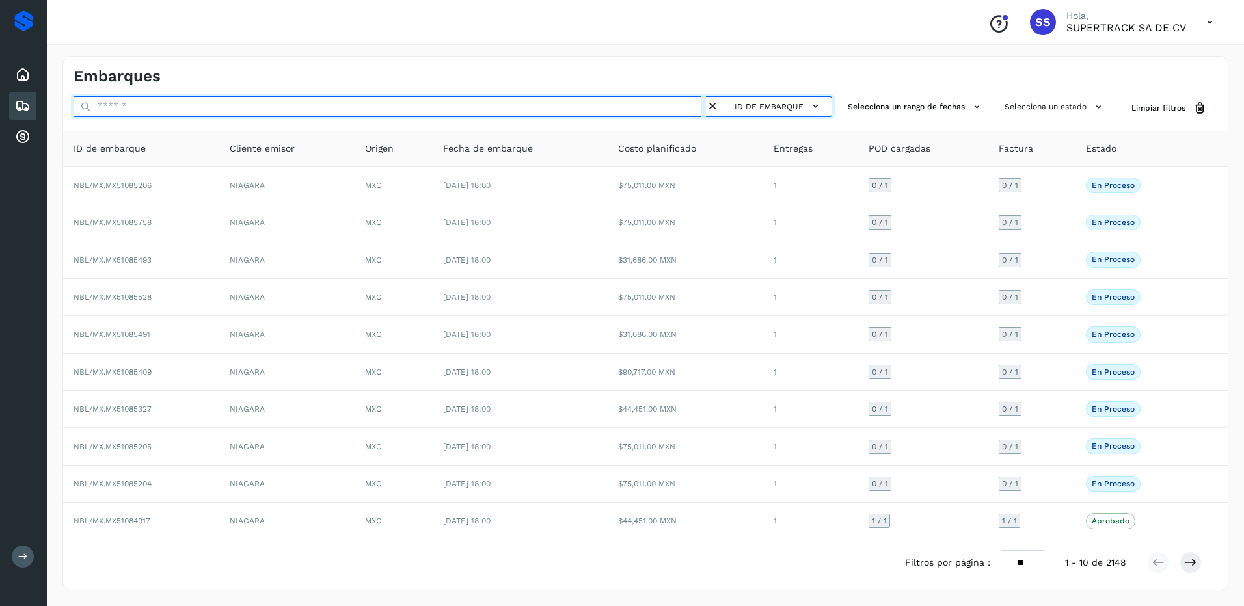
type input "*"
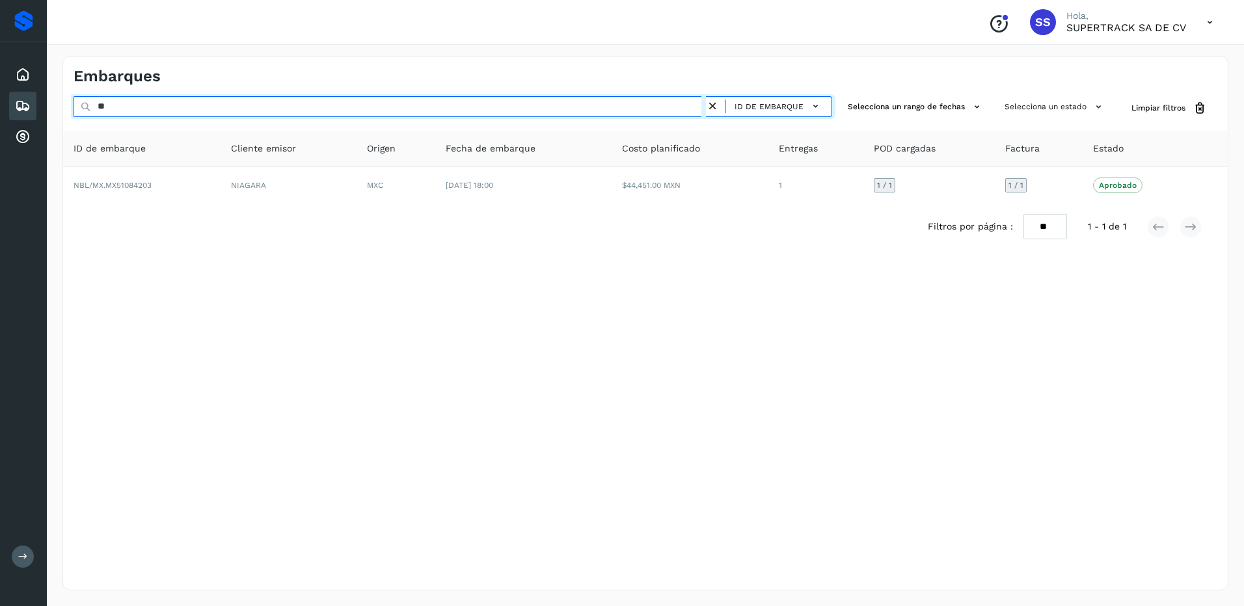
type input "*"
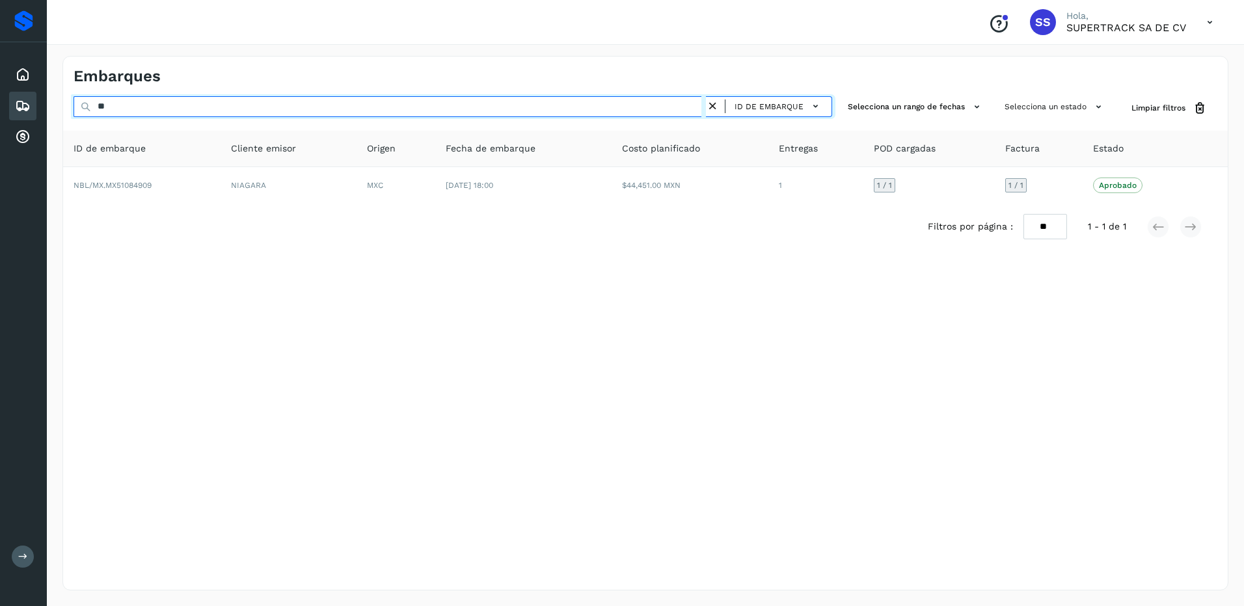
type input "*"
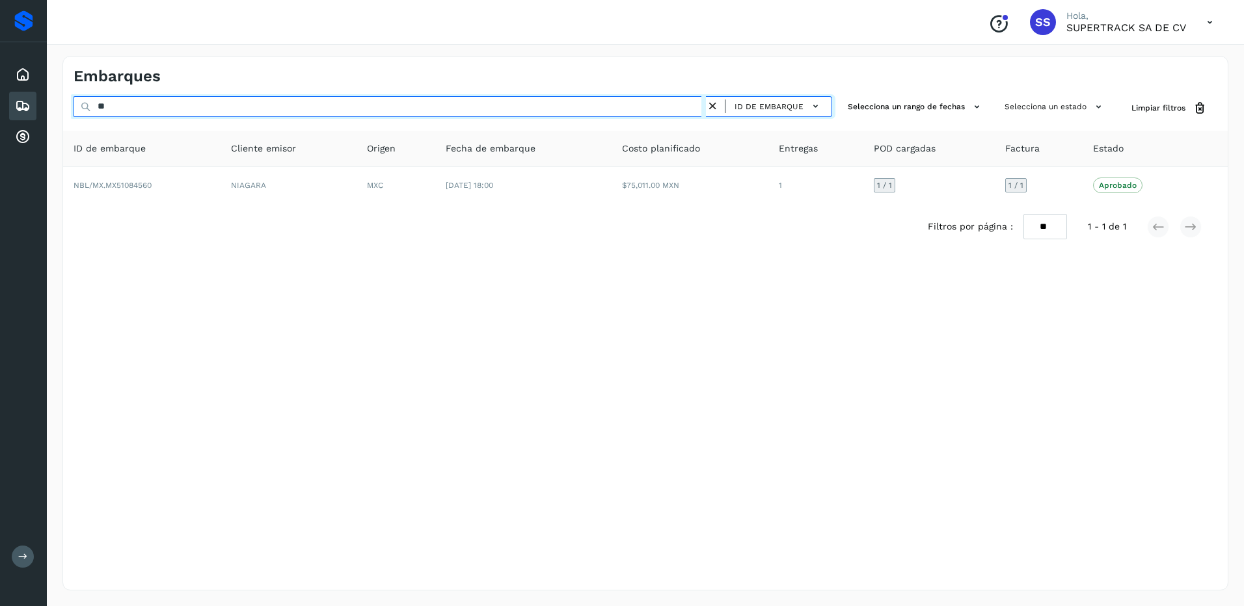
type input "*"
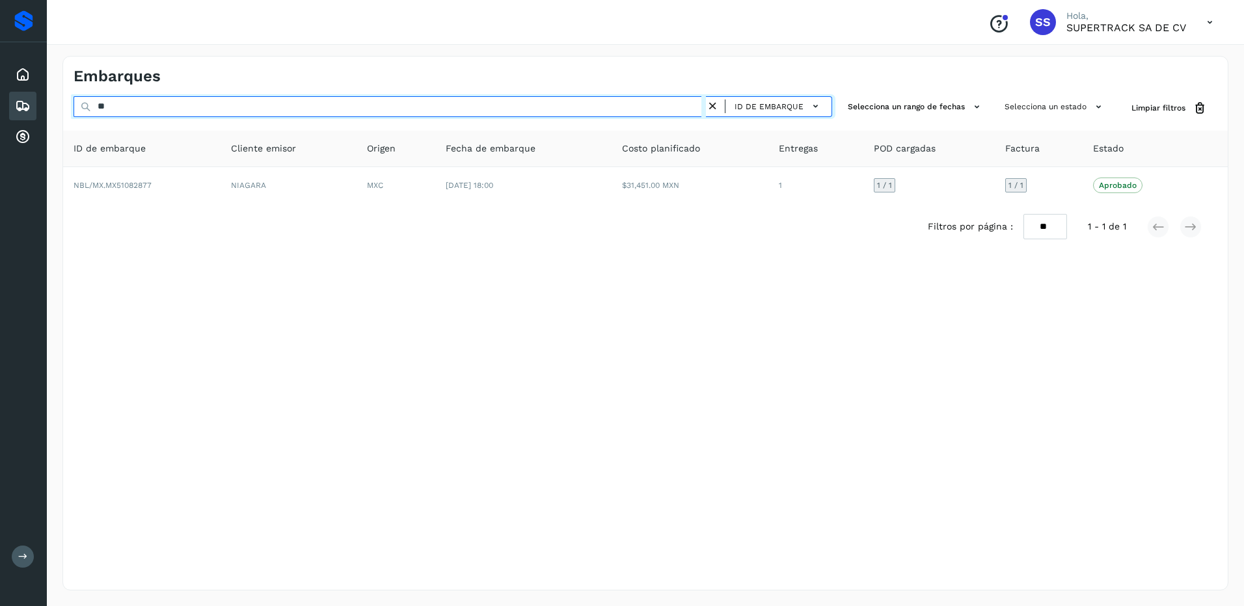
type input "*"
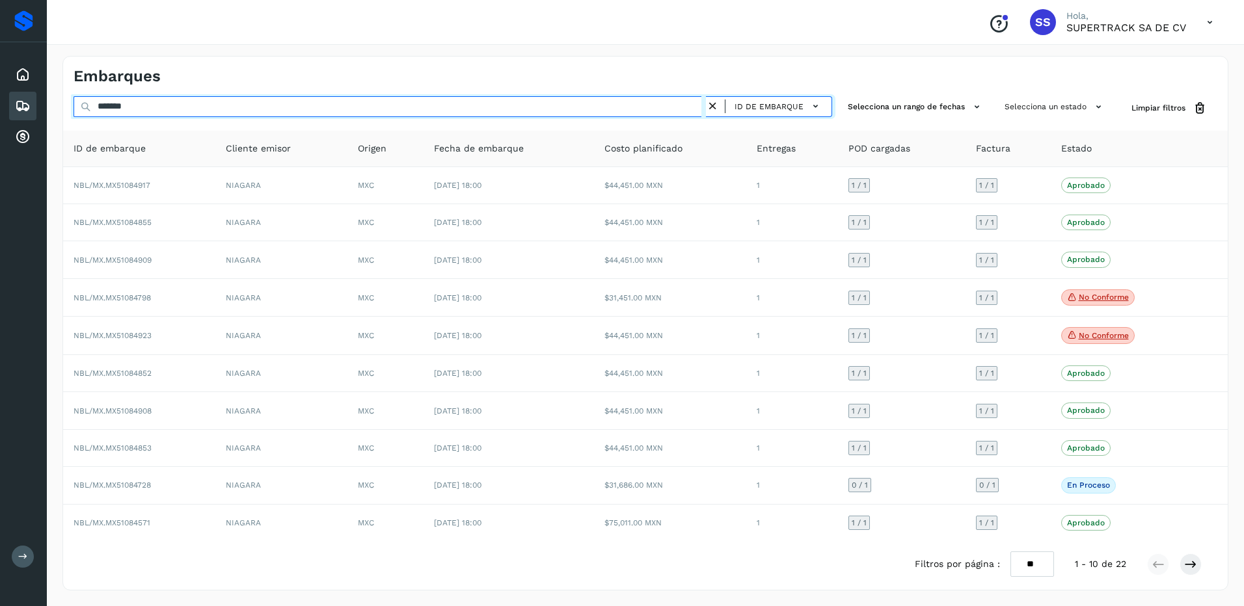
type input "********"
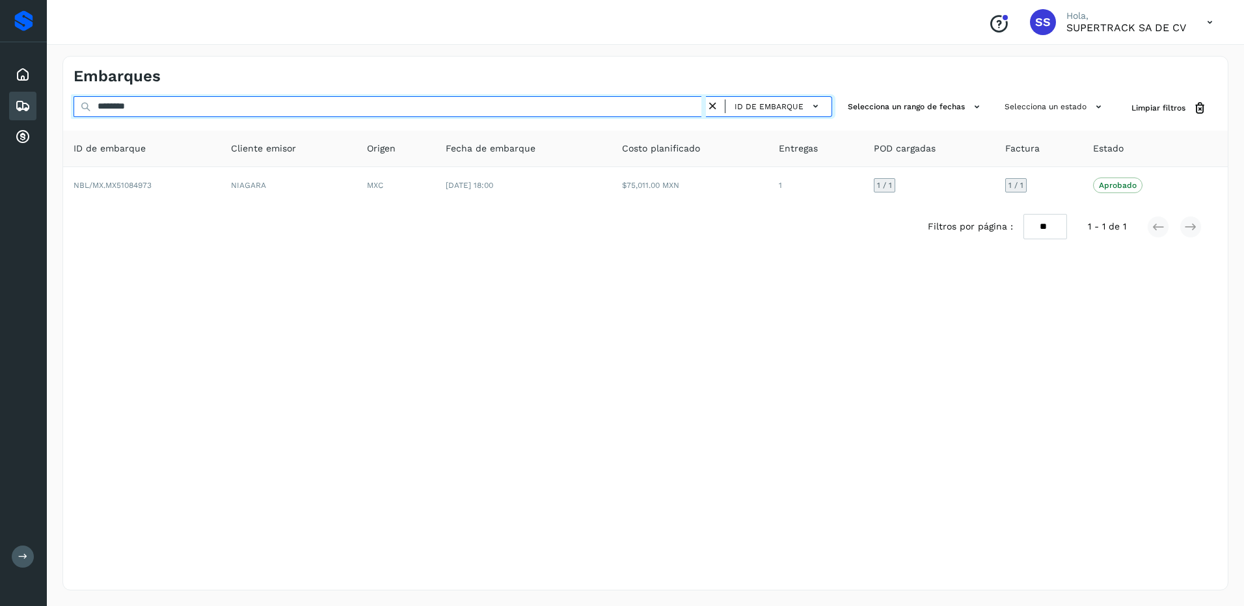
drag, startPoint x: 86, startPoint y: 88, endPoint x: 69, endPoint y: 87, distance: 17.0
click at [69, 87] on div "Embarques ******** ID de embarque Selecciona un rango de fechas Selecciona un e…" at bounding box center [645, 323] width 1166 height 535
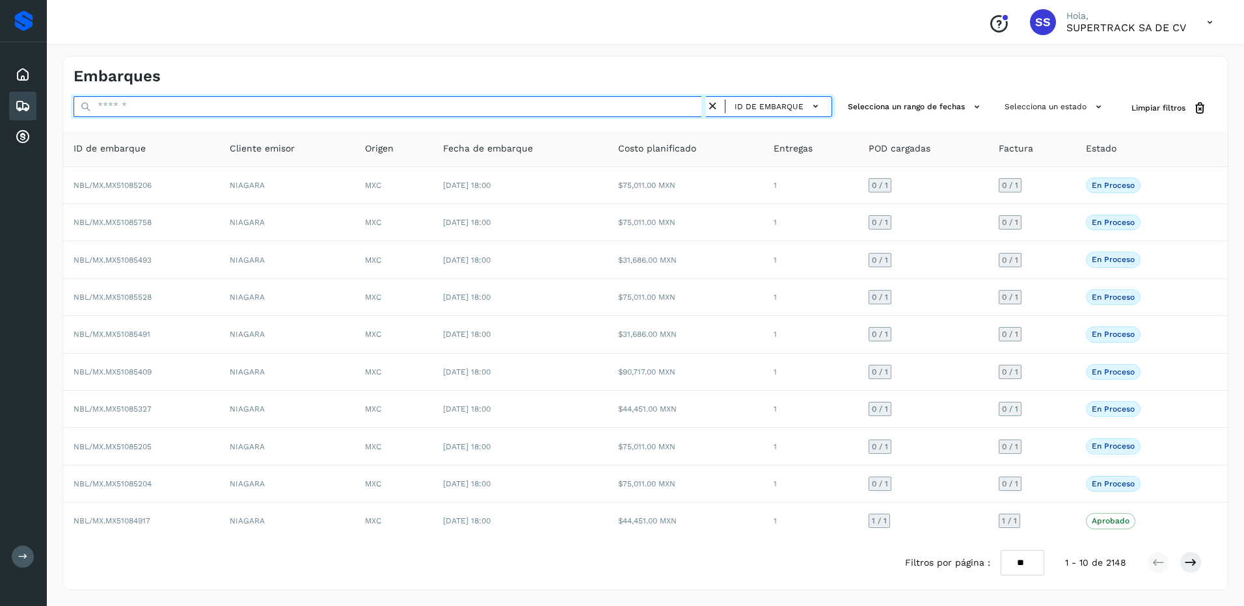
click at [214, 107] on input "text" at bounding box center [389, 106] width 632 height 21
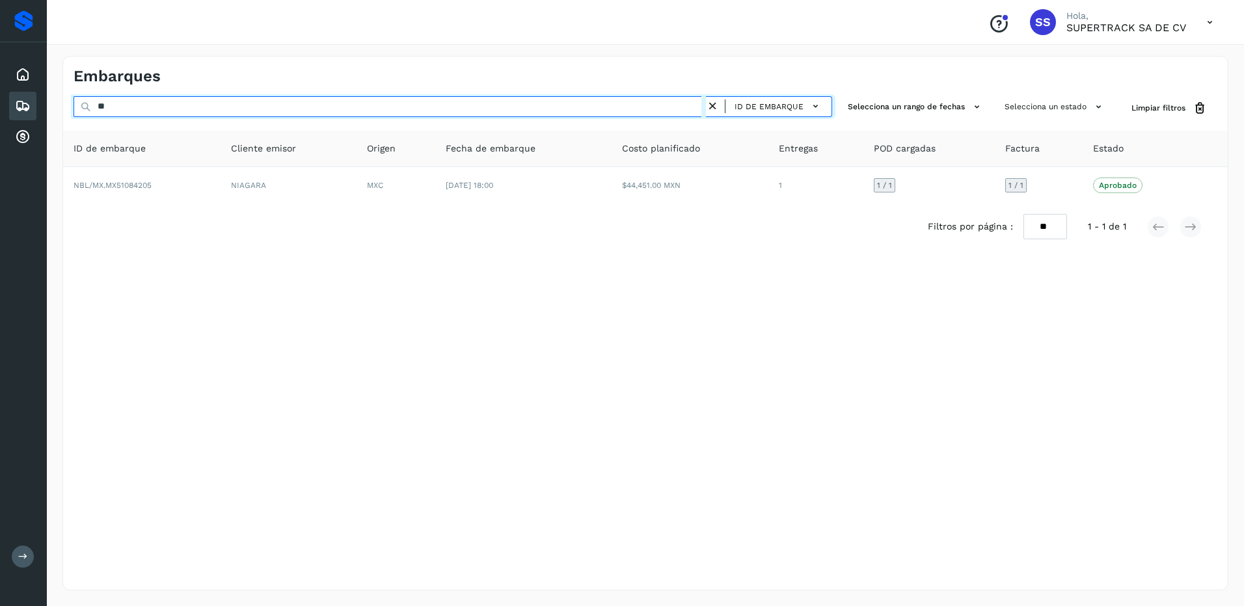
type input "*"
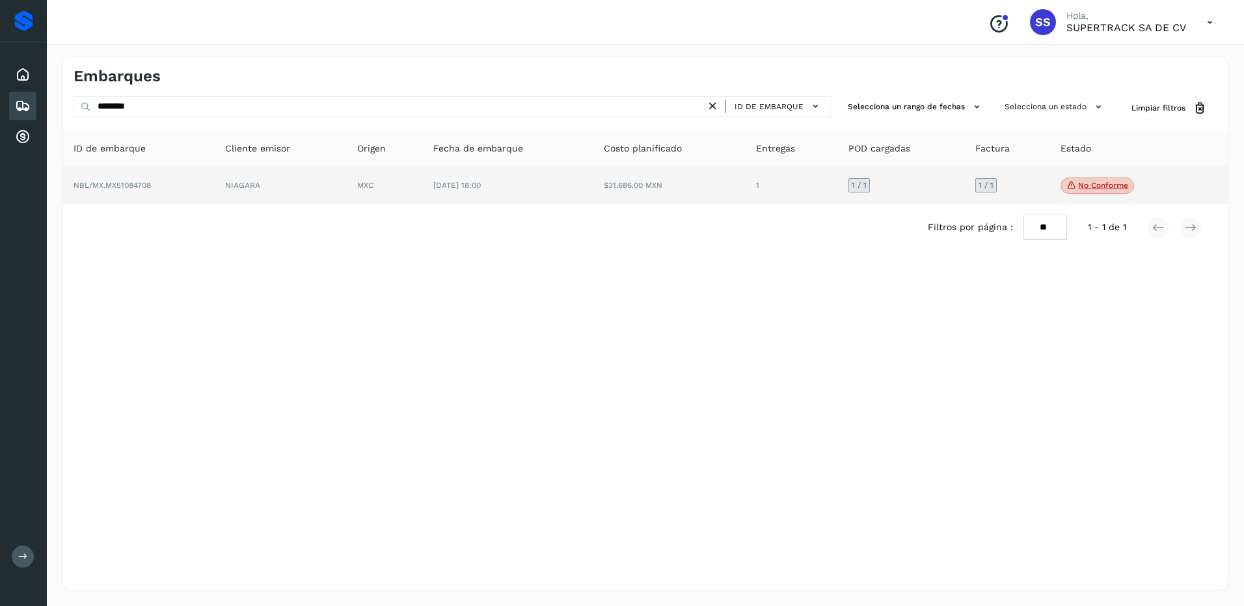
click at [1092, 189] on p "No conforme" at bounding box center [1103, 185] width 50 height 9
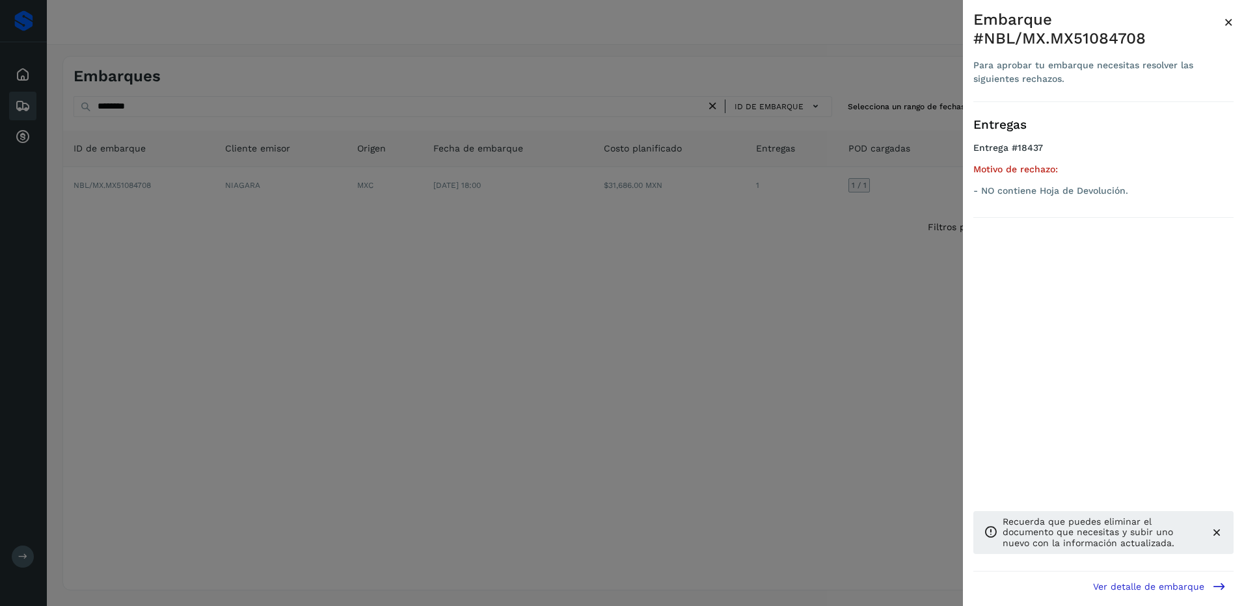
click at [511, 375] on div at bounding box center [622, 303] width 1244 height 606
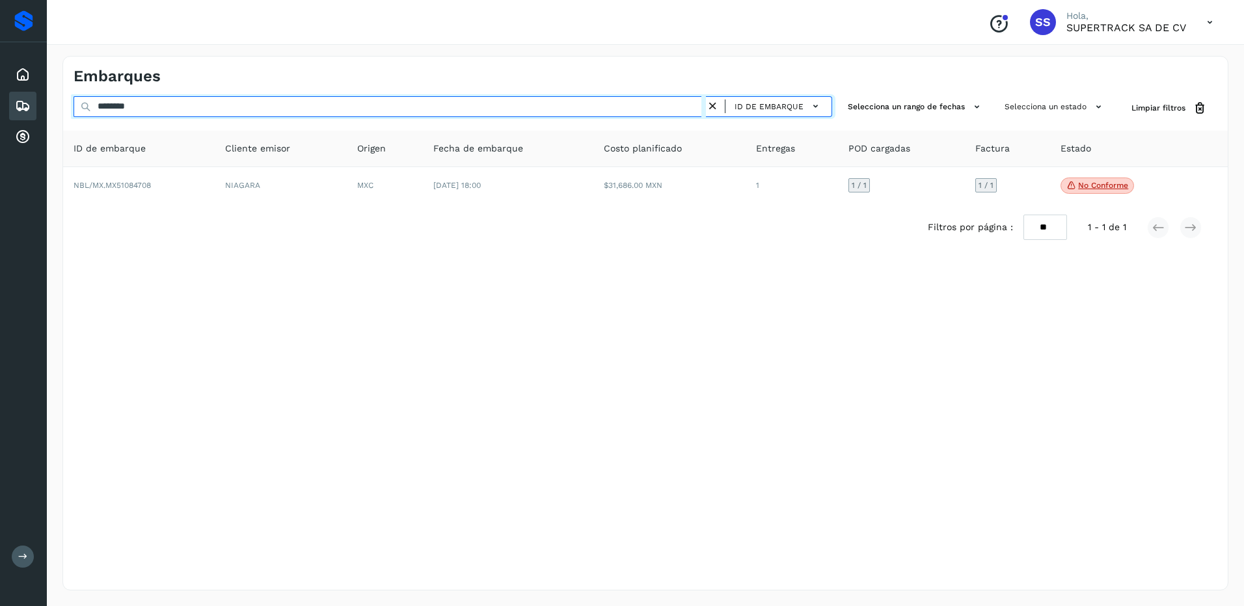
drag, startPoint x: 185, startPoint y: 102, endPoint x: 7, endPoint y: 101, distance: 178.9
click at [7, 101] on div "Proveedores Inicio Embarques Cuentas por cobrar Salir Conoce nuestros beneficio…" at bounding box center [622, 303] width 1244 height 606
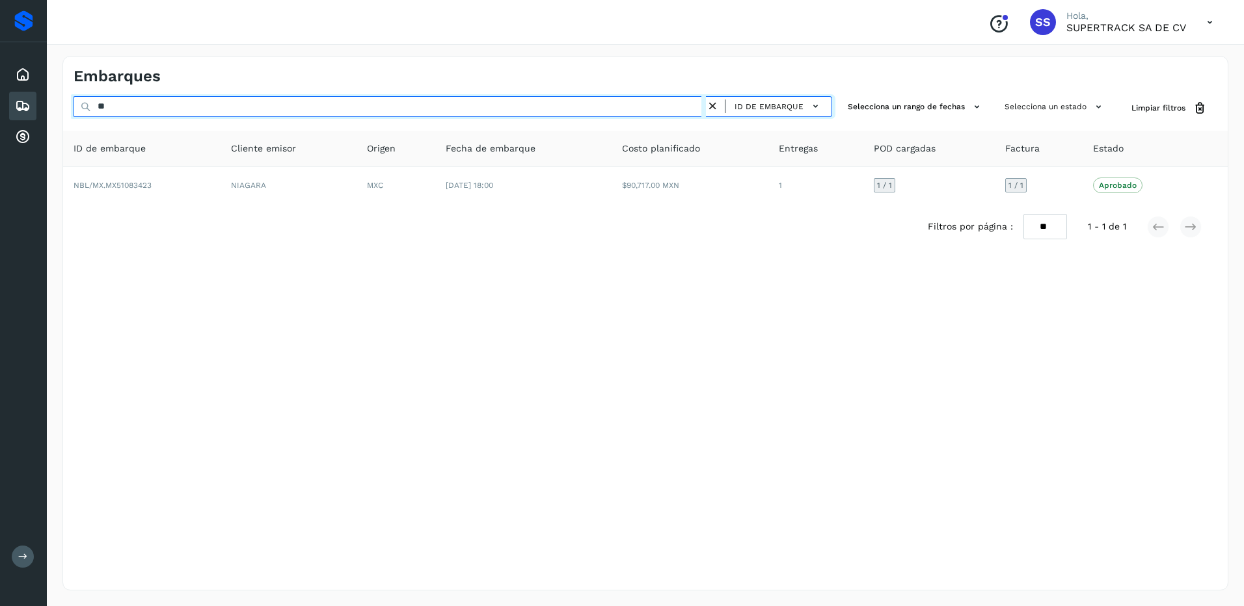
type input "*"
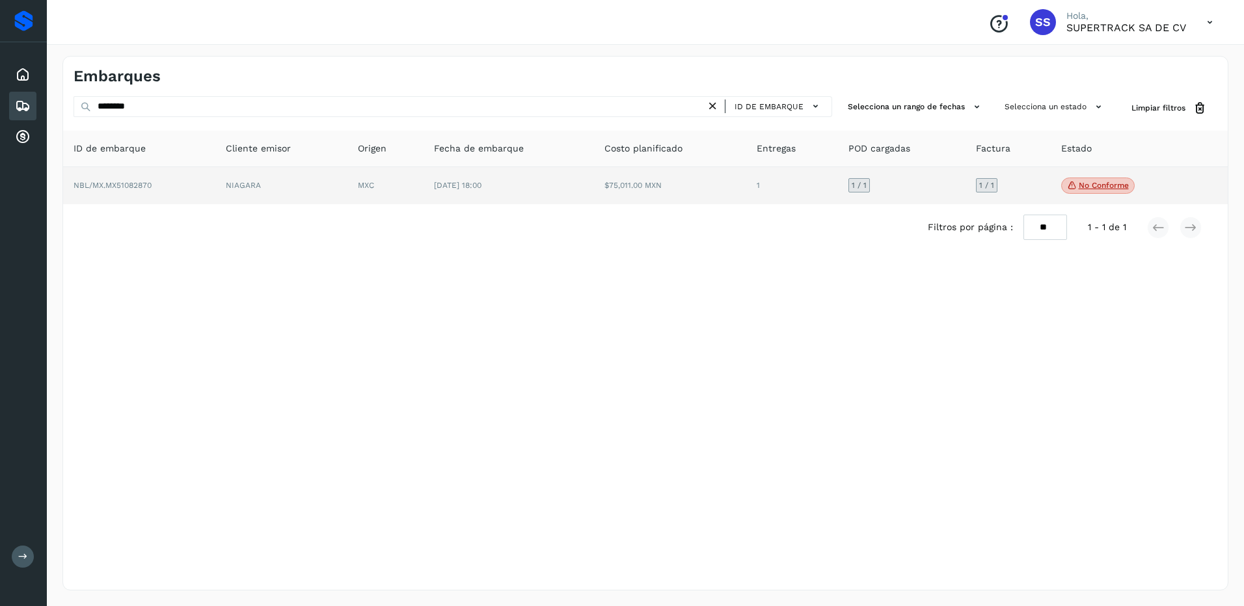
click at [1102, 183] on p "No conforme" at bounding box center [1103, 185] width 50 height 9
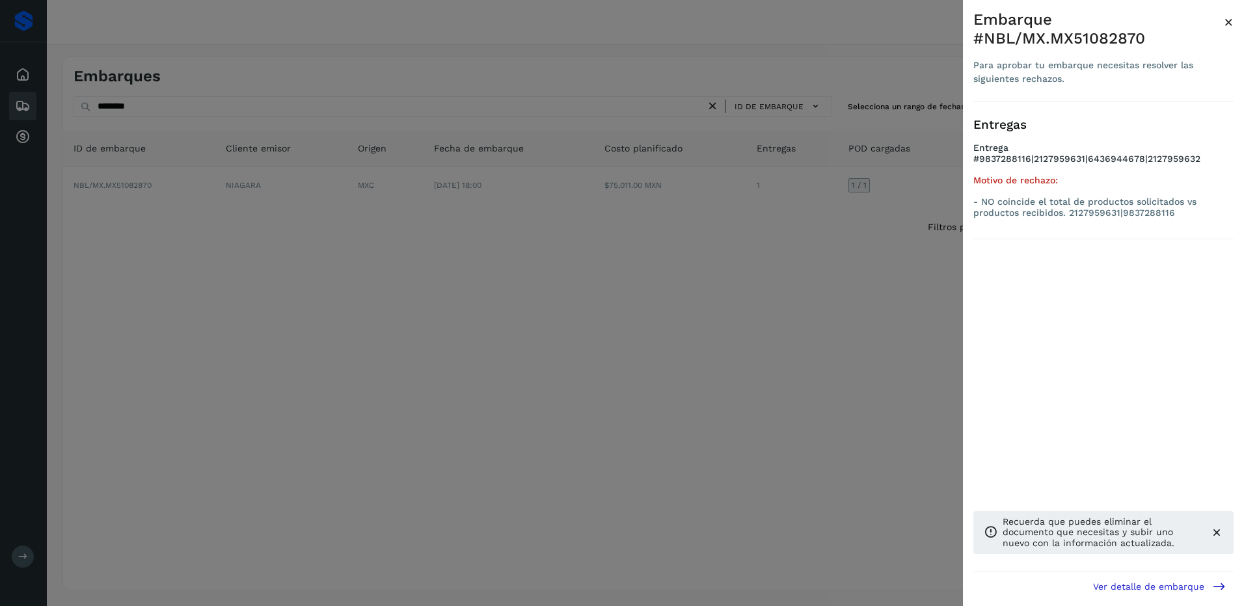
click at [291, 475] on div at bounding box center [622, 303] width 1244 height 606
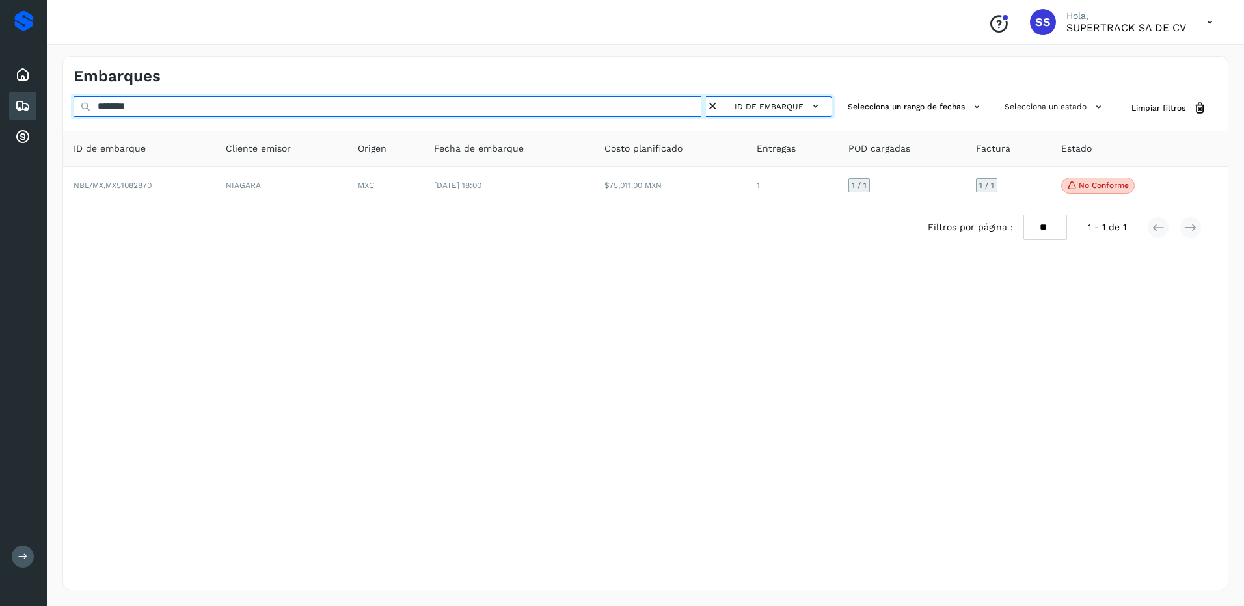
drag, startPoint x: 157, startPoint y: 108, endPoint x: -3, endPoint y: 108, distance: 159.4
click at [0, 108] on html "Proveedores Inicio Embarques Cuentas por cobrar Salir Conoce nuestros beneficio…" at bounding box center [622, 303] width 1244 height 606
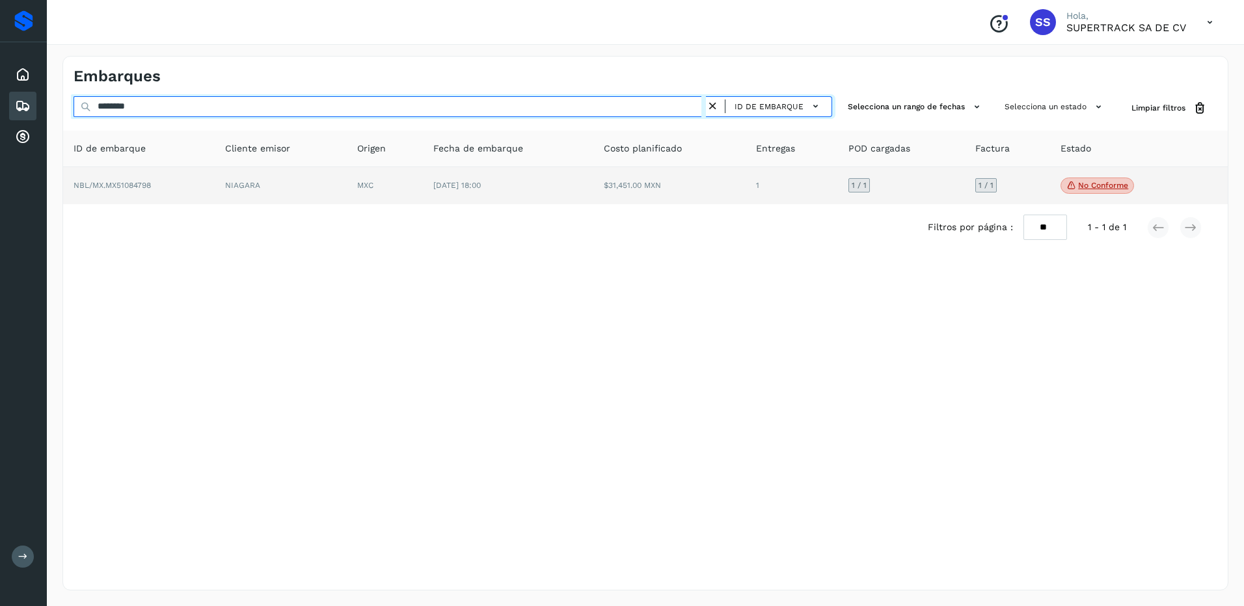
type input "********"
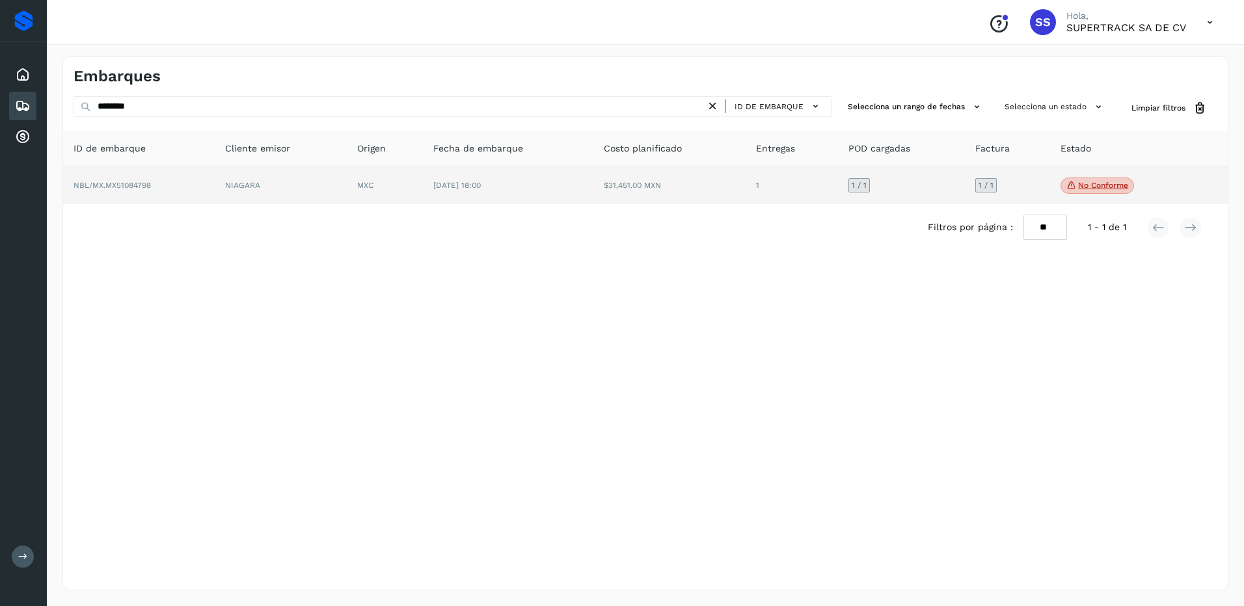
click at [1054, 180] on td "No conforme Verifica el estado de la factura o entregas asociadas a este embarq…" at bounding box center [1122, 186] width 145 height 38
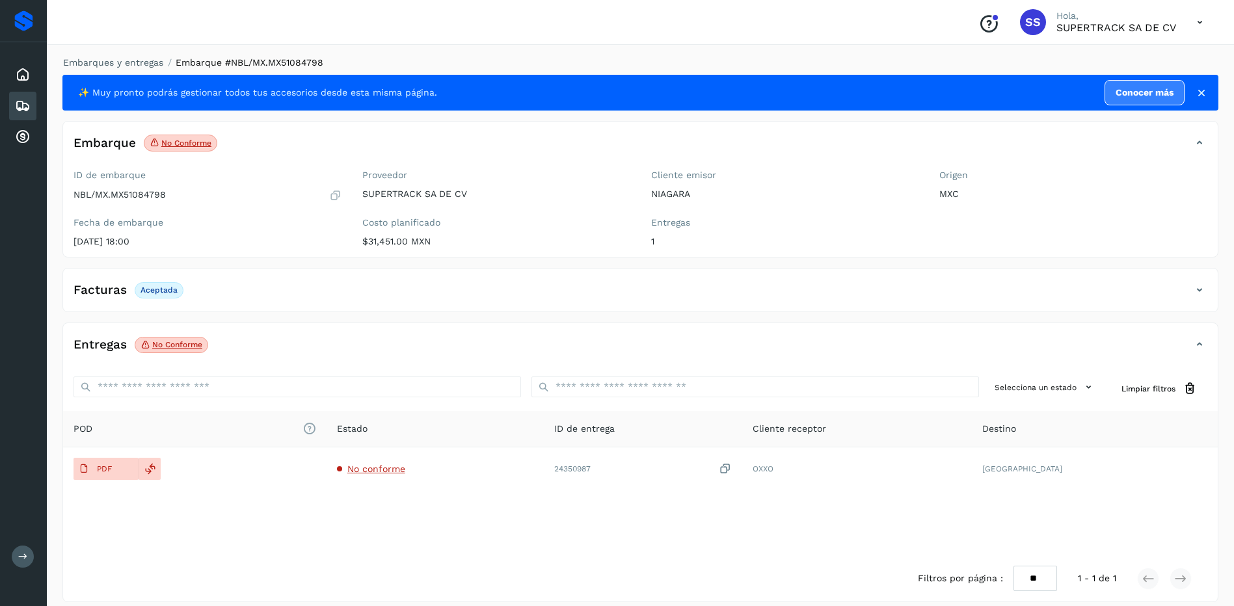
click at [1074, 183] on div "Origen MXC" at bounding box center [1073, 185] width 268 height 30
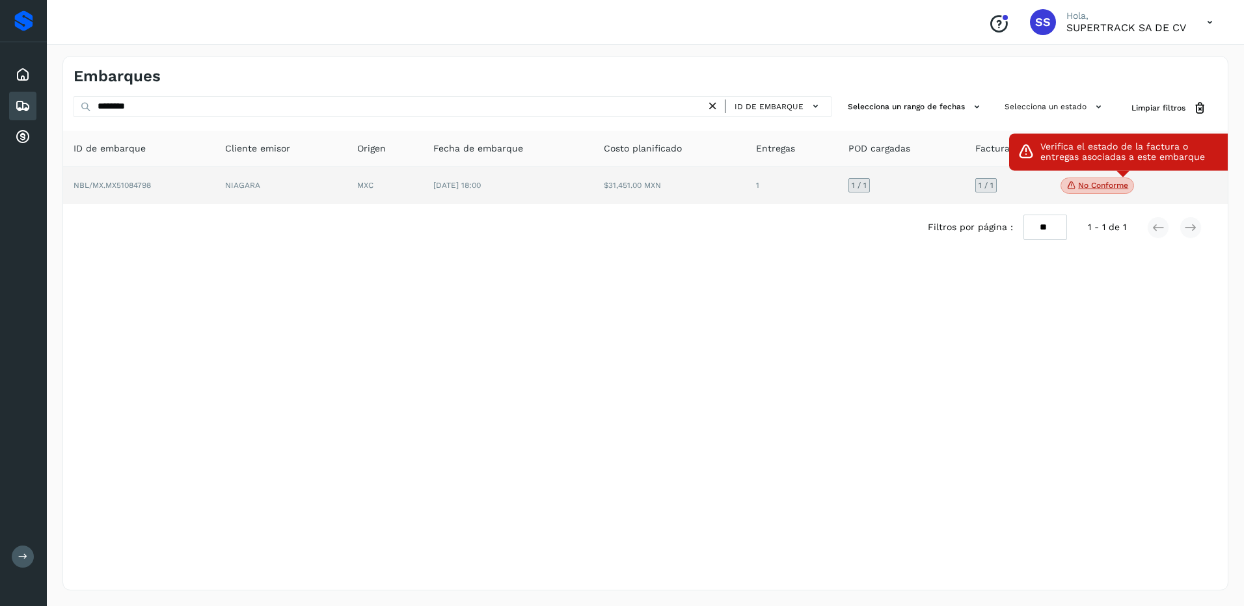
click at [1115, 189] on p "No conforme" at bounding box center [1103, 185] width 50 height 9
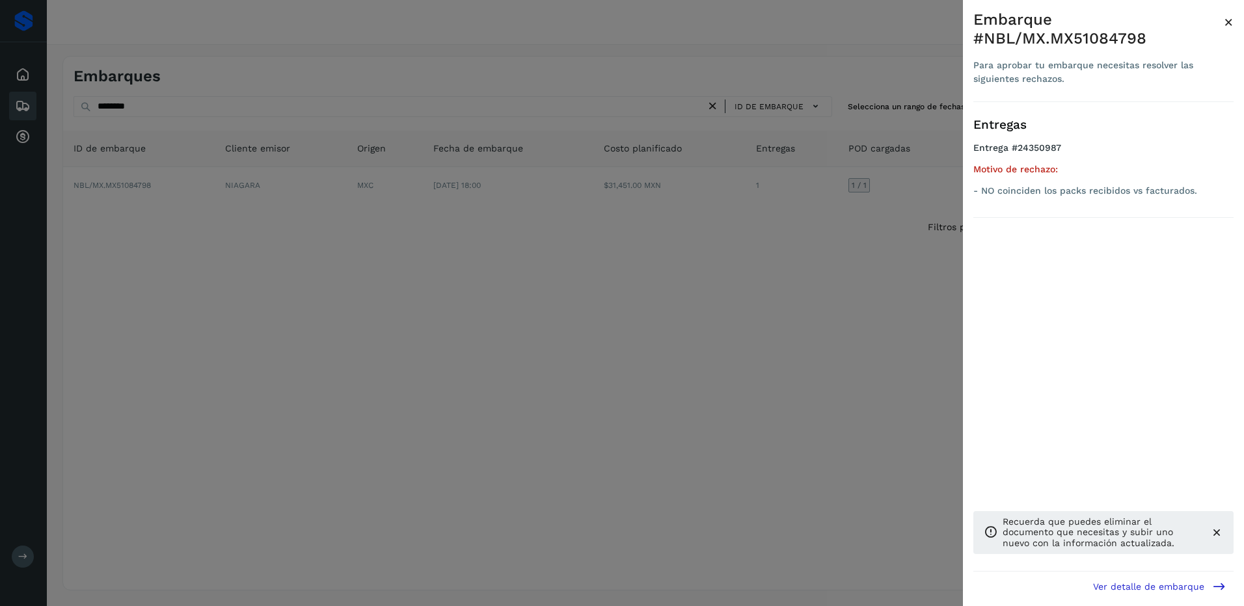
drag, startPoint x: 348, startPoint y: 253, endPoint x: 185, endPoint y: 149, distance: 193.6
click at [345, 250] on div at bounding box center [622, 303] width 1244 height 606
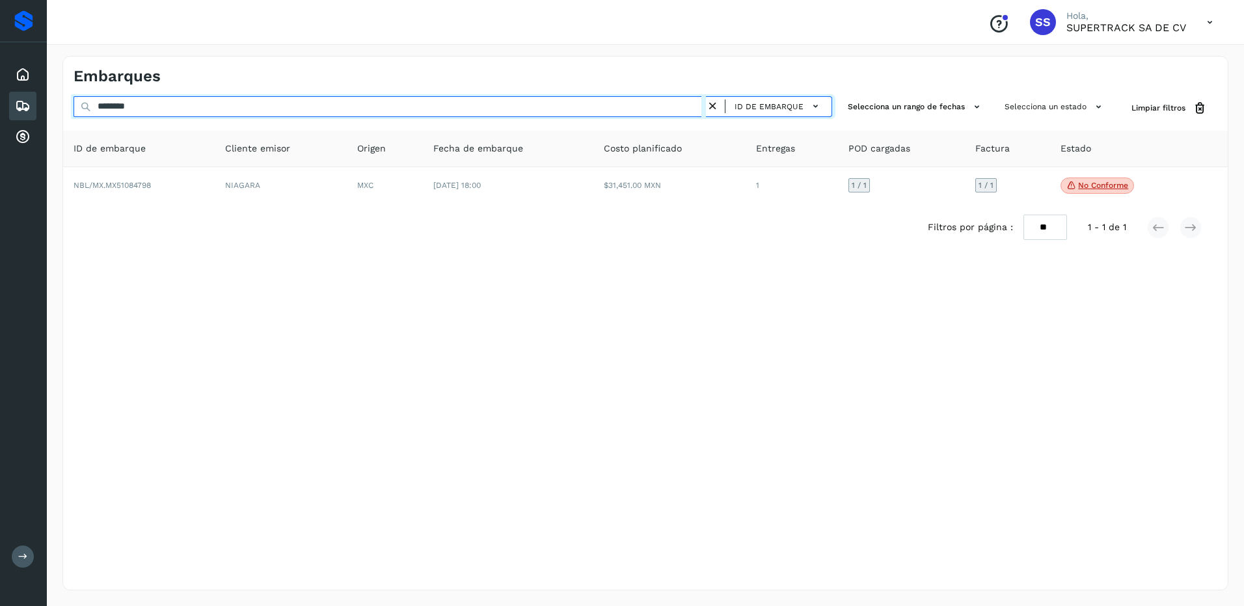
click at [150, 105] on input "********" at bounding box center [389, 106] width 632 height 21
drag, startPoint x: 18, startPoint y: 102, endPoint x: 10, endPoint y: 99, distance: 7.9
click at [11, 101] on div "Proveedores Inicio Embarques Cuentas por cobrar Salir Conoce nuestros beneficio…" at bounding box center [622, 303] width 1244 height 606
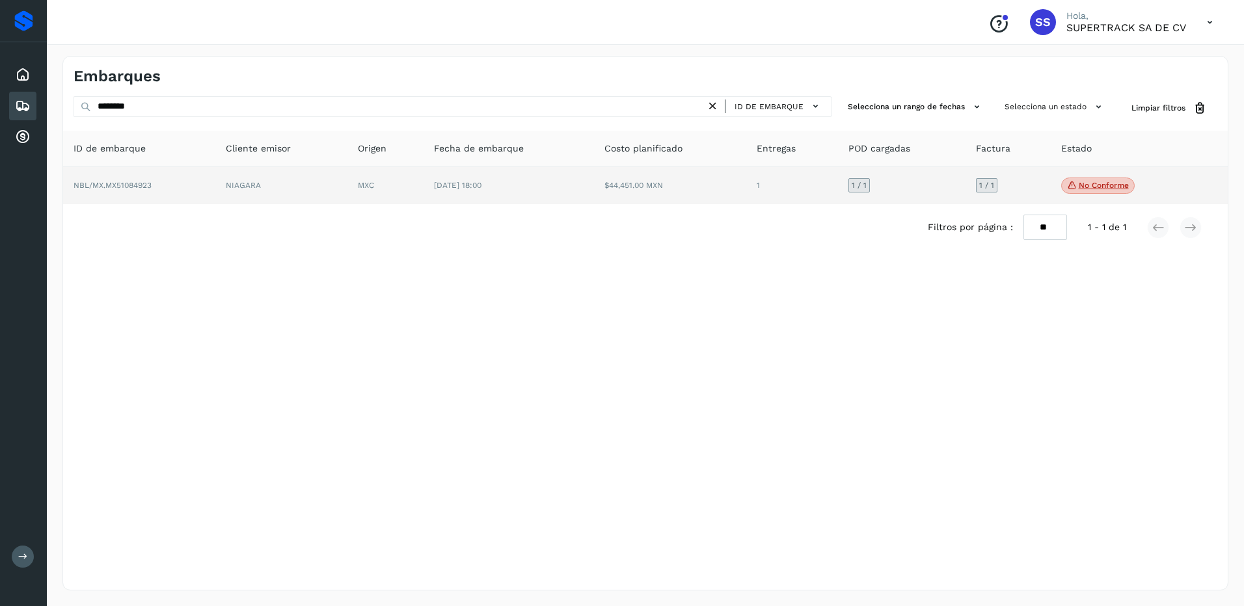
click at [1091, 191] on span "No conforme" at bounding box center [1097, 186] width 73 height 17
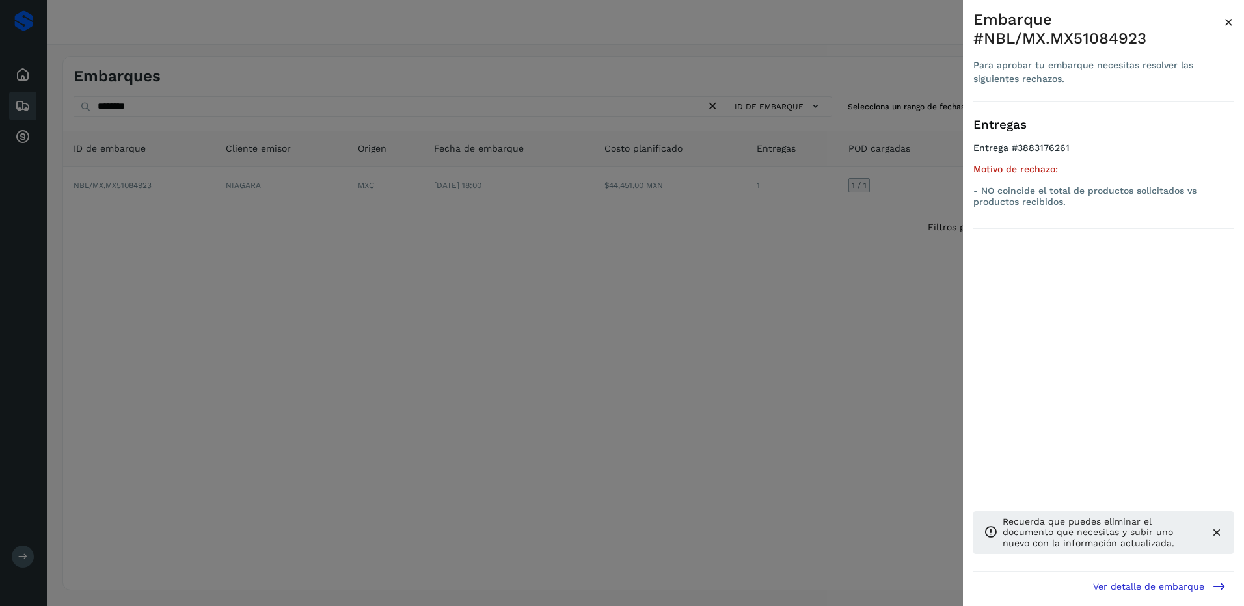
click at [433, 417] on div at bounding box center [622, 303] width 1244 height 606
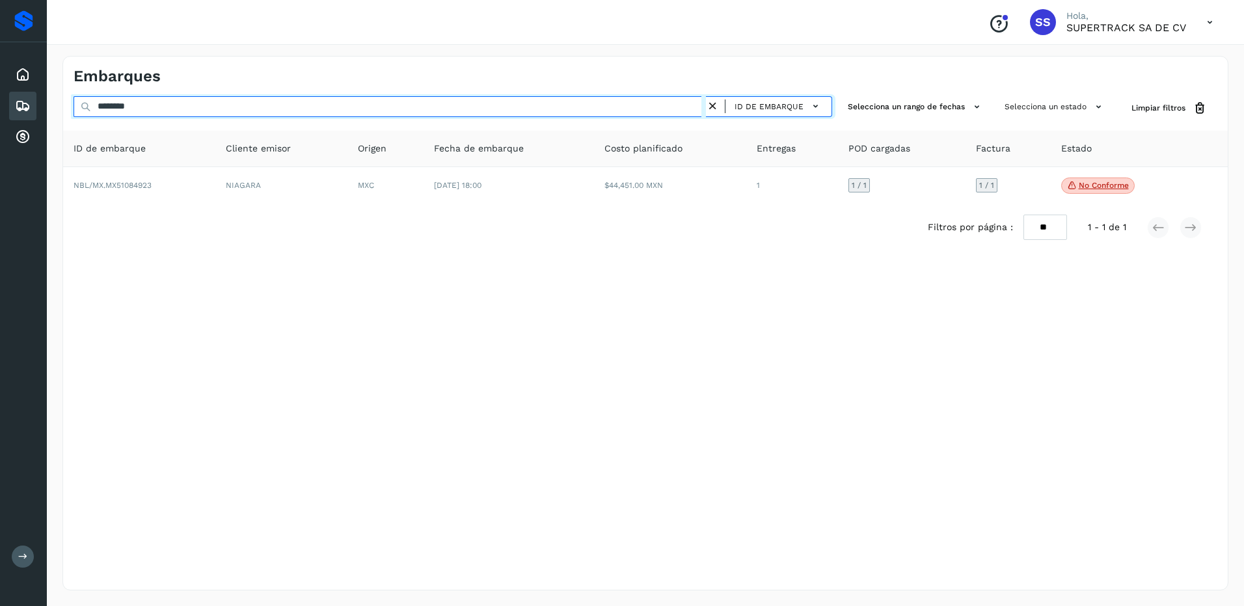
drag, startPoint x: 193, startPoint y: 106, endPoint x: 14, endPoint y: 105, distance: 178.9
click at [14, 105] on div "Proveedores Inicio Embarques Cuentas por cobrar Salir Conoce nuestros beneficio…" at bounding box center [622, 303] width 1244 height 606
drag, startPoint x: 159, startPoint y: 111, endPoint x: -3, endPoint y: 105, distance: 161.4
click at [0, 105] on html "Proveedores Inicio Embarques Cuentas por cobrar Salir Conoce nuestros beneficio…" at bounding box center [622, 303] width 1244 height 606
drag, startPoint x: 153, startPoint y: 103, endPoint x: -3, endPoint y: 81, distance: 157.6
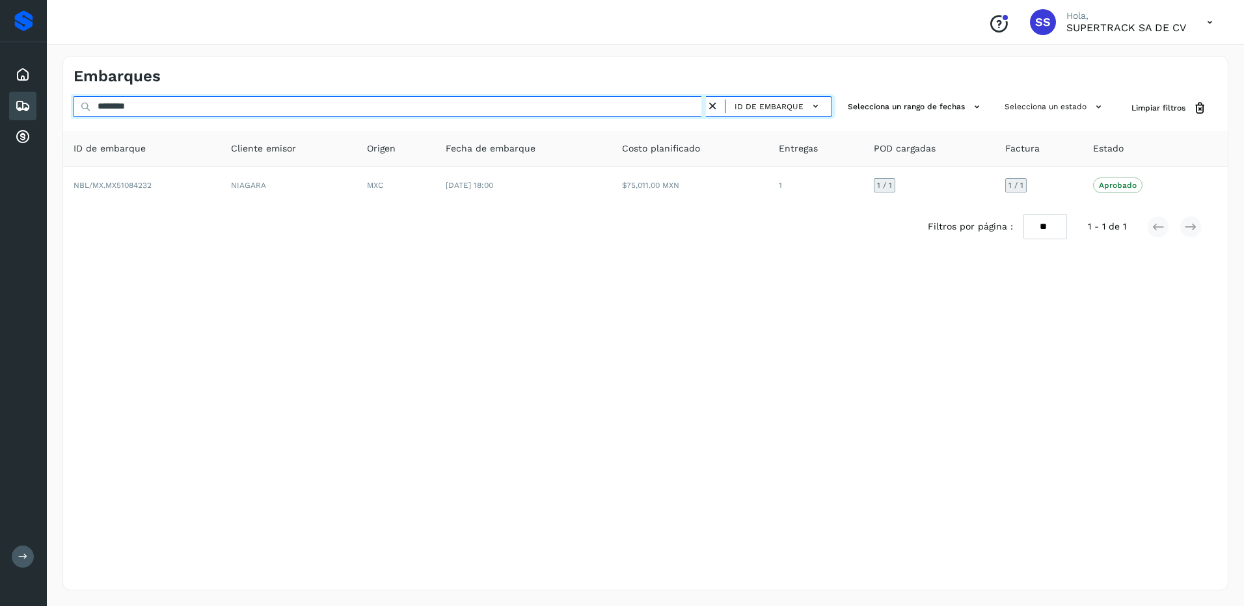
click at [0, 81] on html "Proveedores Inicio Embarques Cuentas por cobrar Salir Conoce nuestros beneficio…" at bounding box center [622, 303] width 1244 height 606
type input "*"
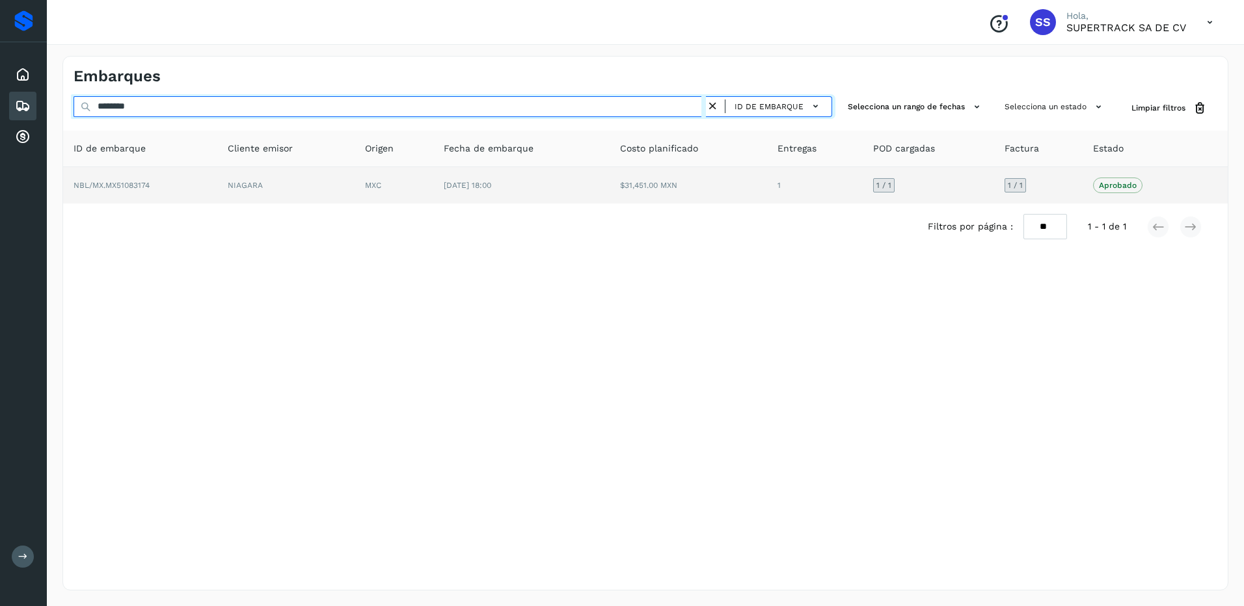
type input "********"
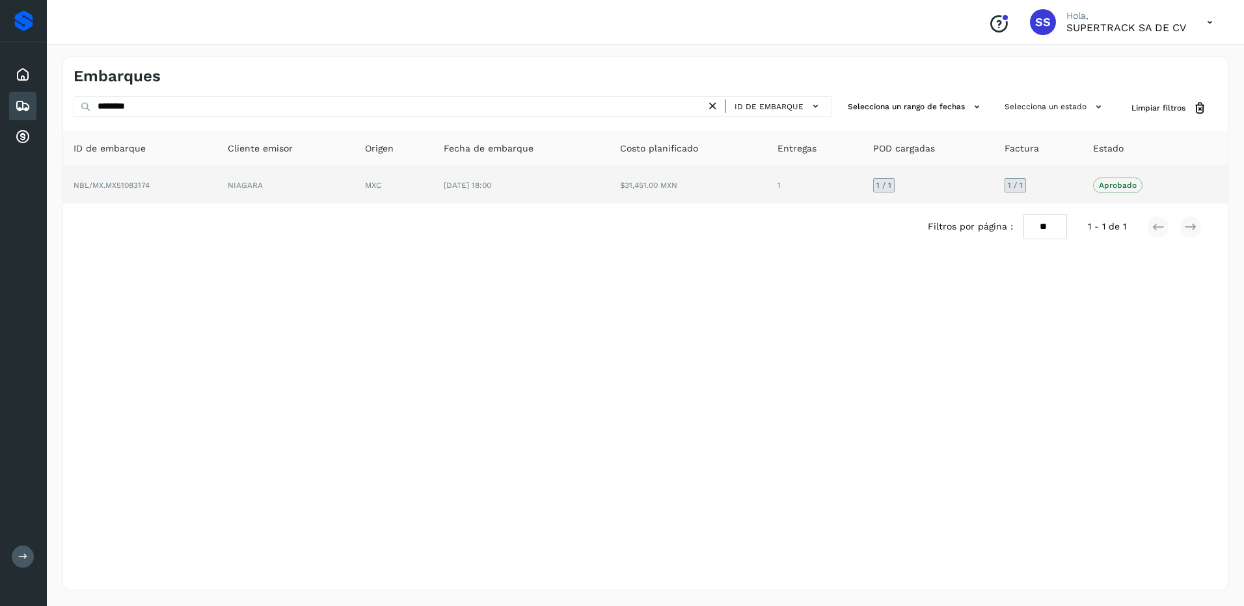
click at [345, 196] on td "NIAGARA" at bounding box center [285, 185] width 137 height 36
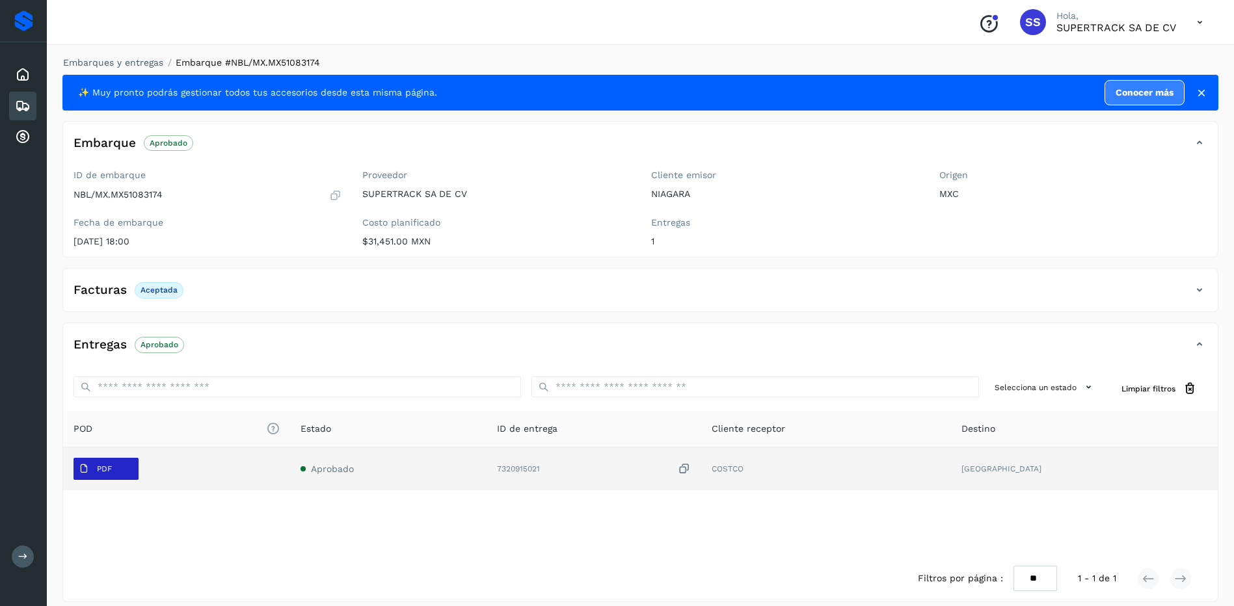
click at [95, 476] on span "PDF" at bounding box center [95, 469] width 44 height 21
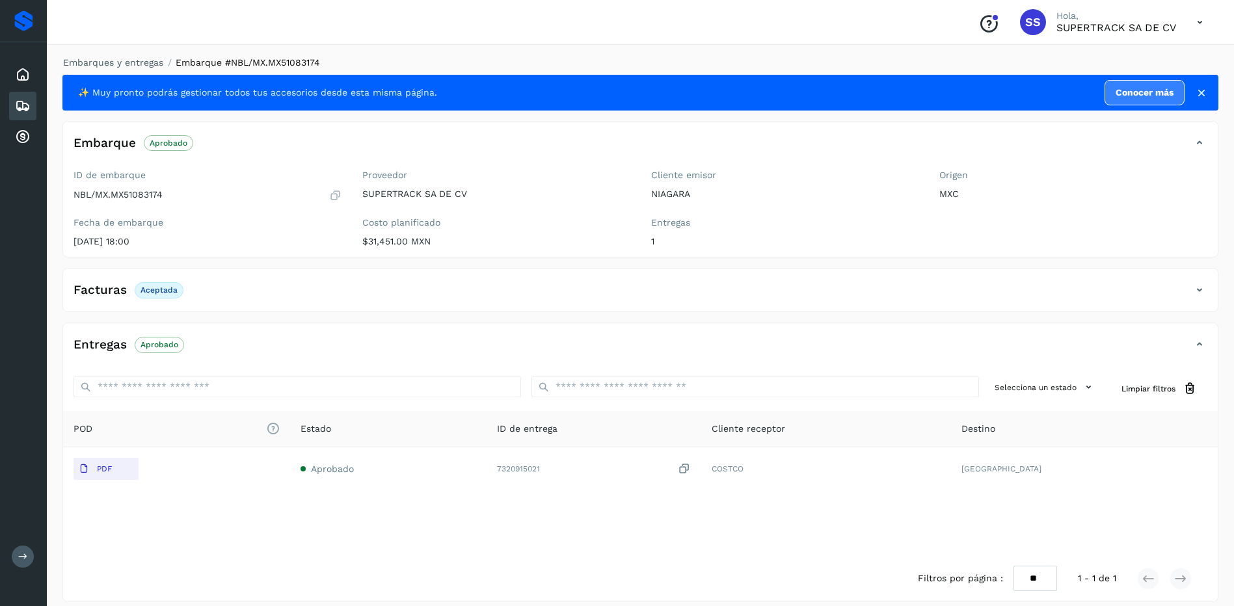
click at [127, 68] on li "Embarques y entregas" at bounding box center [109, 63] width 109 height 14
click at [128, 63] on link "Embarques y entregas" at bounding box center [113, 62] width 100 height 10
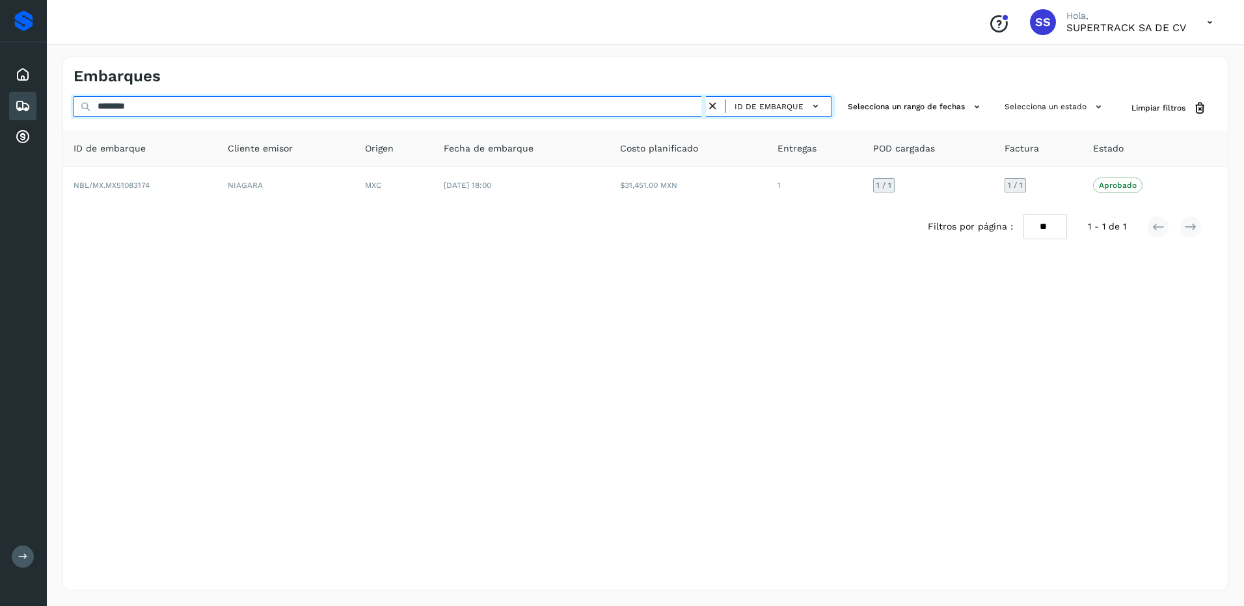
drag, startPoint x: 161, startPoint y: 108, endPoint x: 59, endPoint y: 118, distance: 102.0
click at [59, 118] on div "Embarques ******** ID de embarque Selecciona un rango de fechas Selecciona un e…" at bounding box center [645, 323] width 1197 height 566
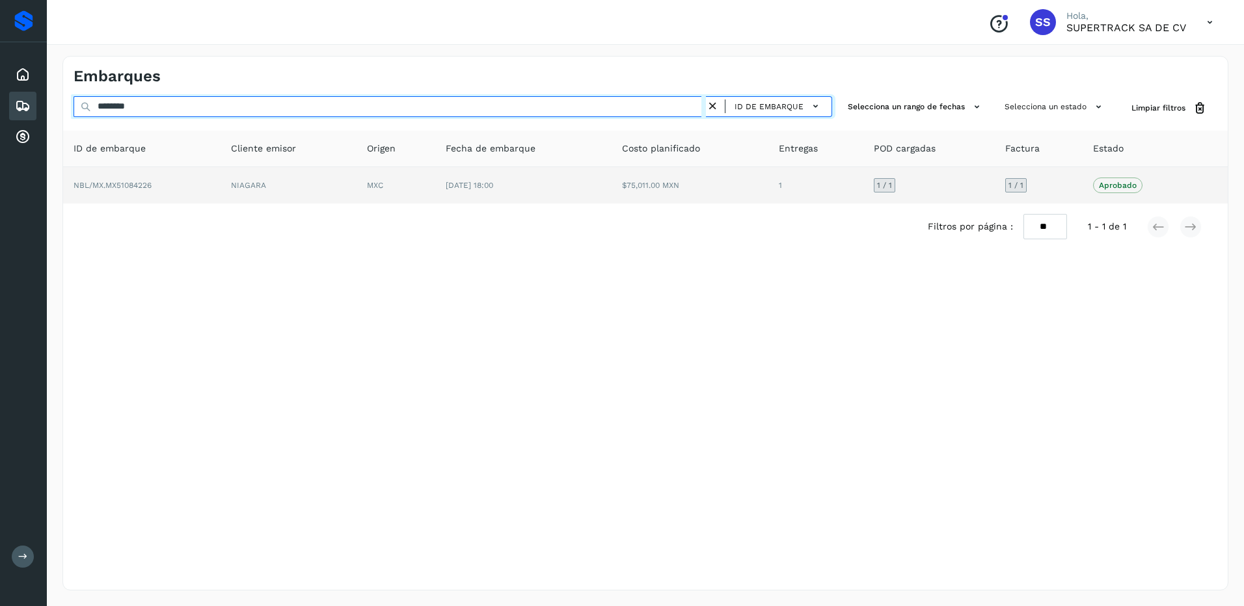
type input "********"
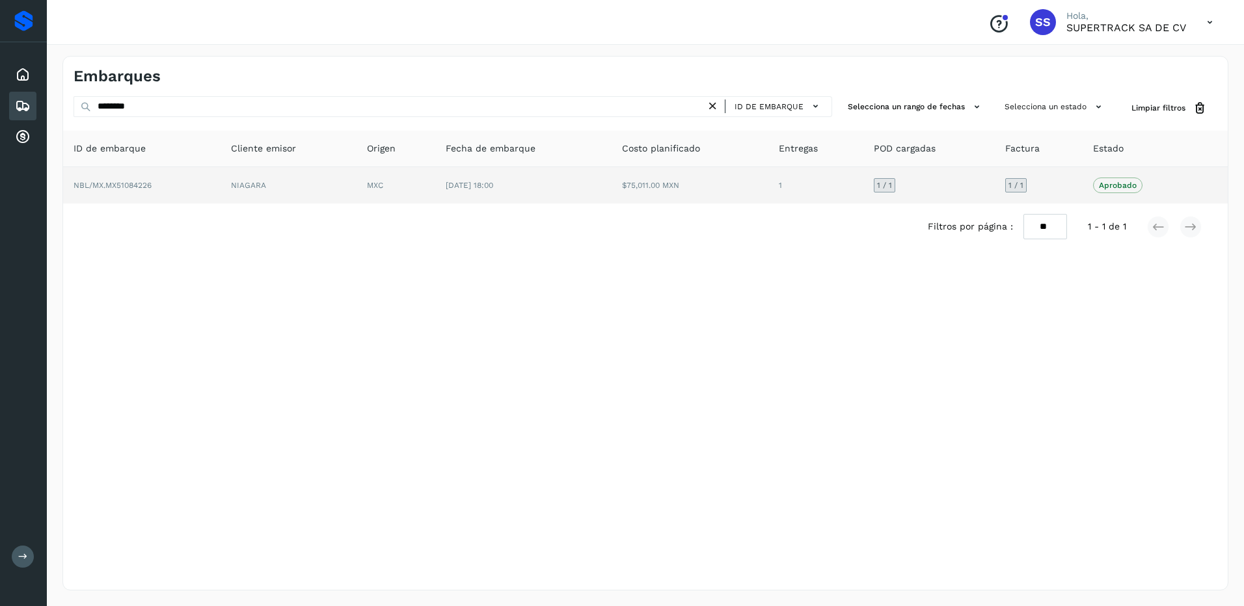
click at [475, 188] on span "[DATE] 18:00" at bounding box center [469, 185] width 47 height 9
